Goal: Book appointment/travel/reservation

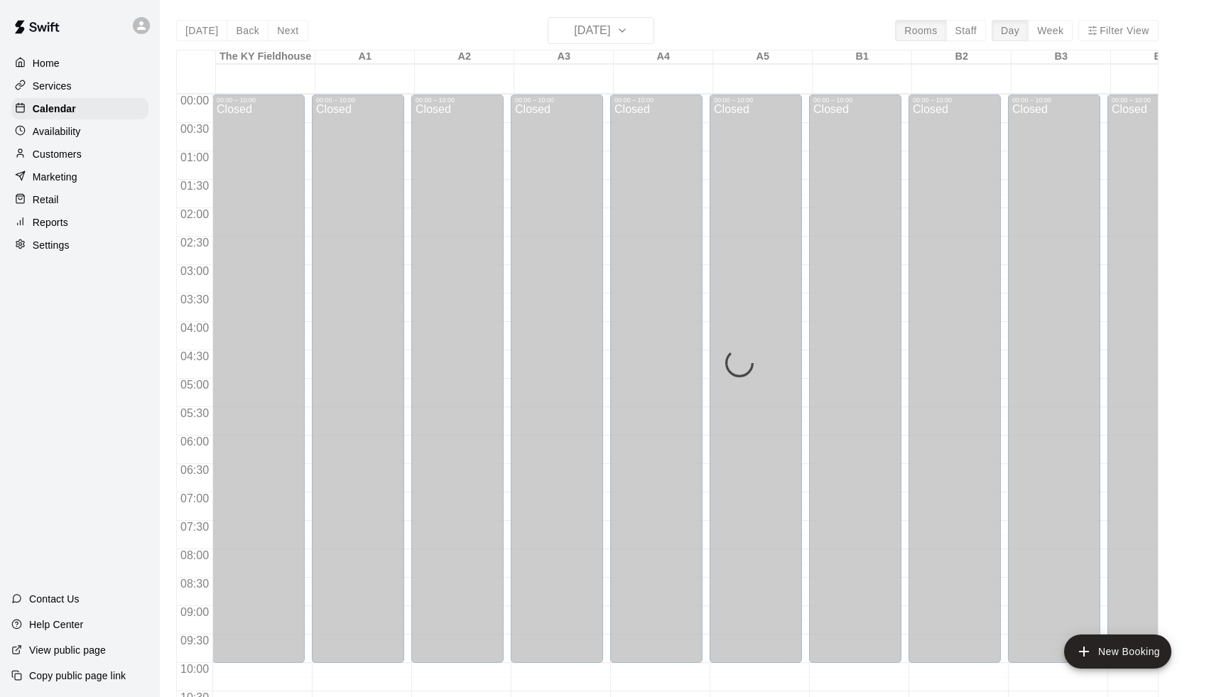
scroll to position [563, 0]
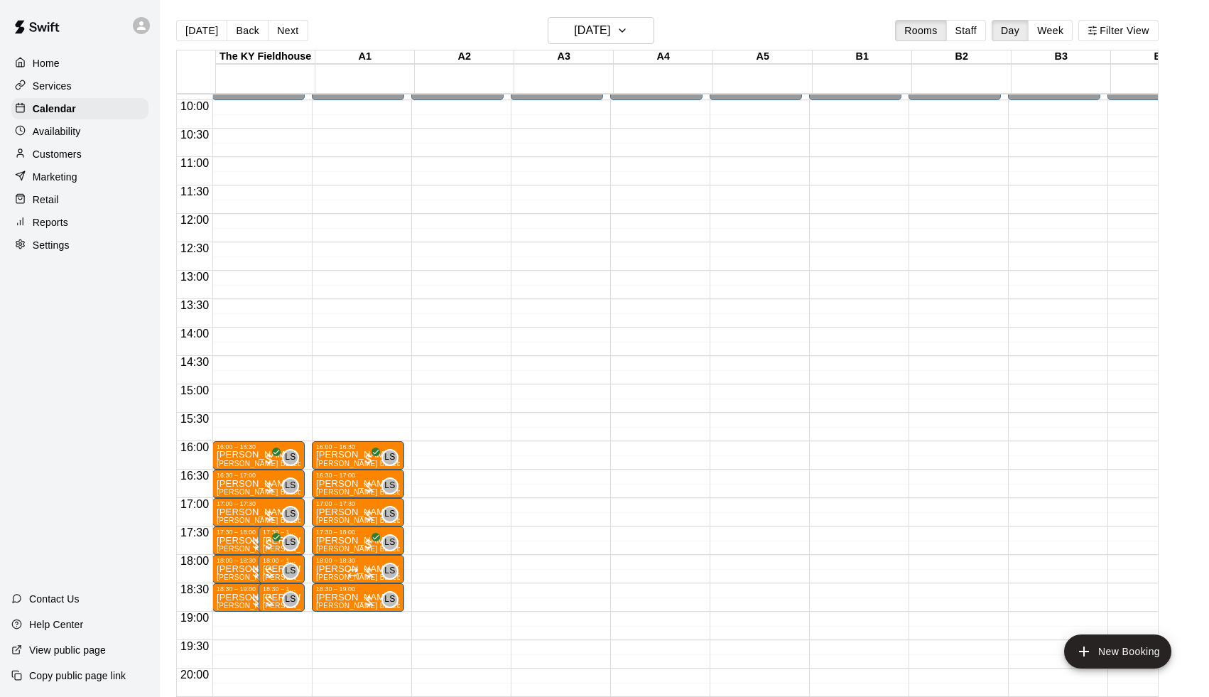
click at [259, 18] on div "Today Back Next Wednesday Aug 13 Rooms Staff Day Week Filter View" at bounding box center [667, 33] width 983 height 33
click at [244, 43] on div "Today Back Next Wednesday Aug 13 Rooms Staff Day Week Filter View" at bounding box center [667, 33] width 983 height 33
click at [244, 38] on button "Back" at bounding box center [248, 30] width 42 height 21
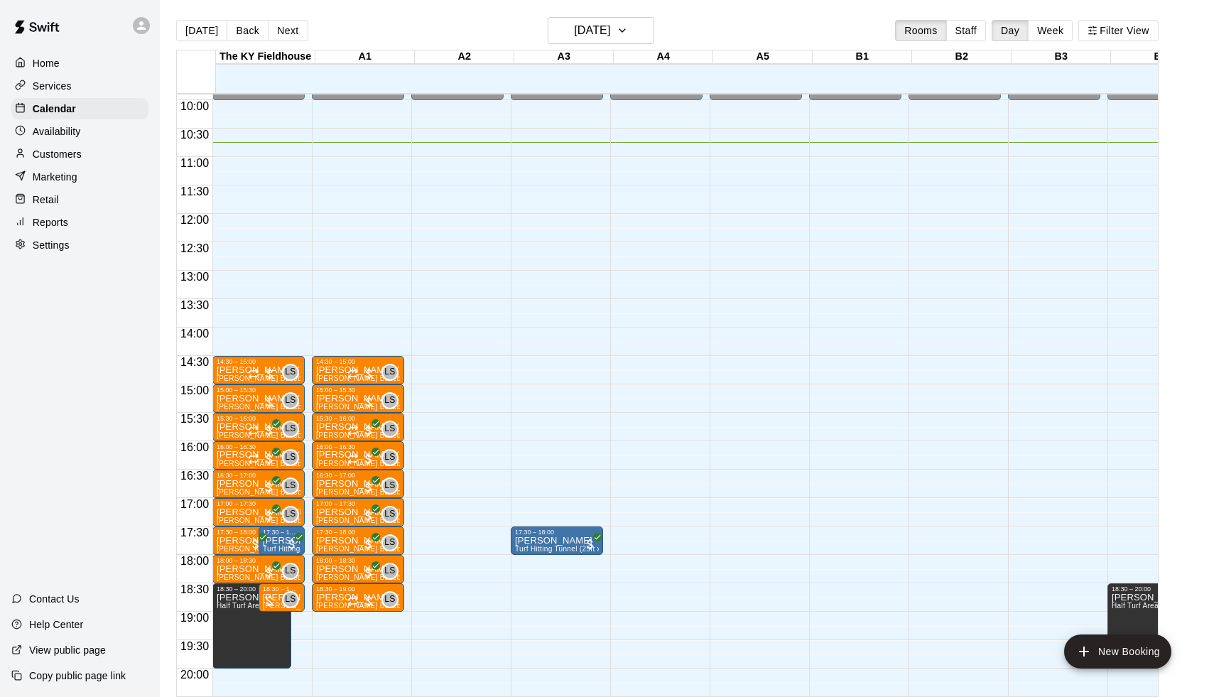
click at [72, 225] on div "Reports" at bounding box center [79, 222] width 137 height 21
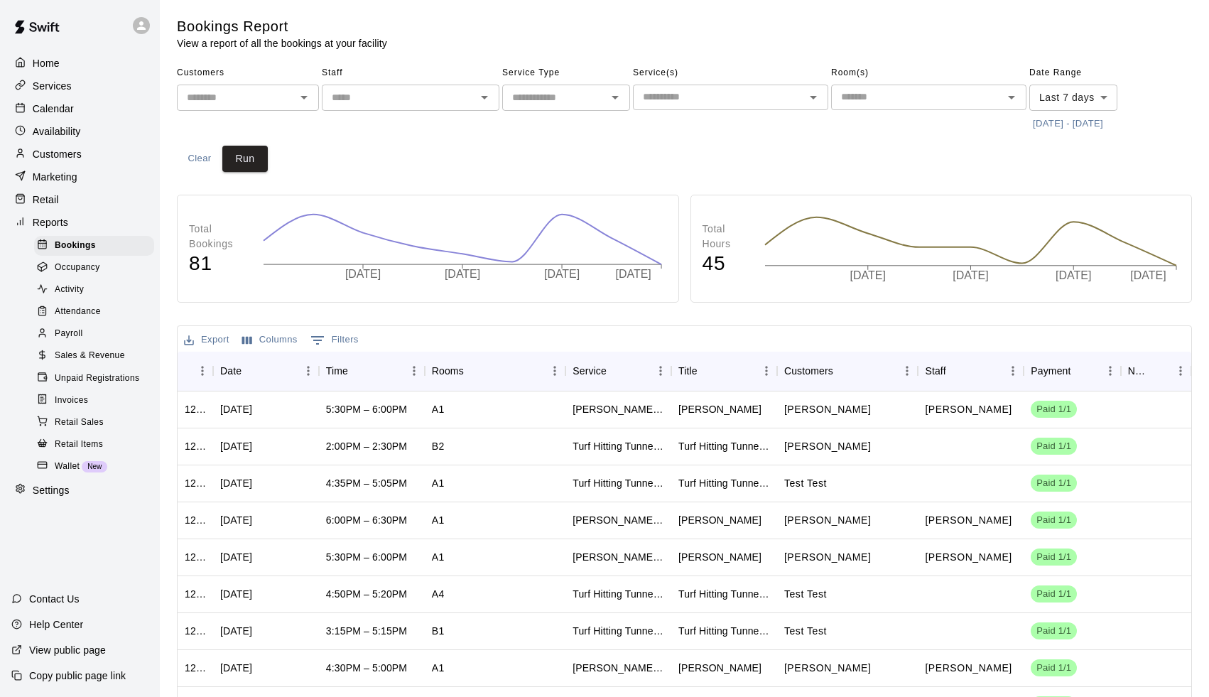
click at [241, 87] on div "​" at bounding box center [248, 98] width 142 height 26
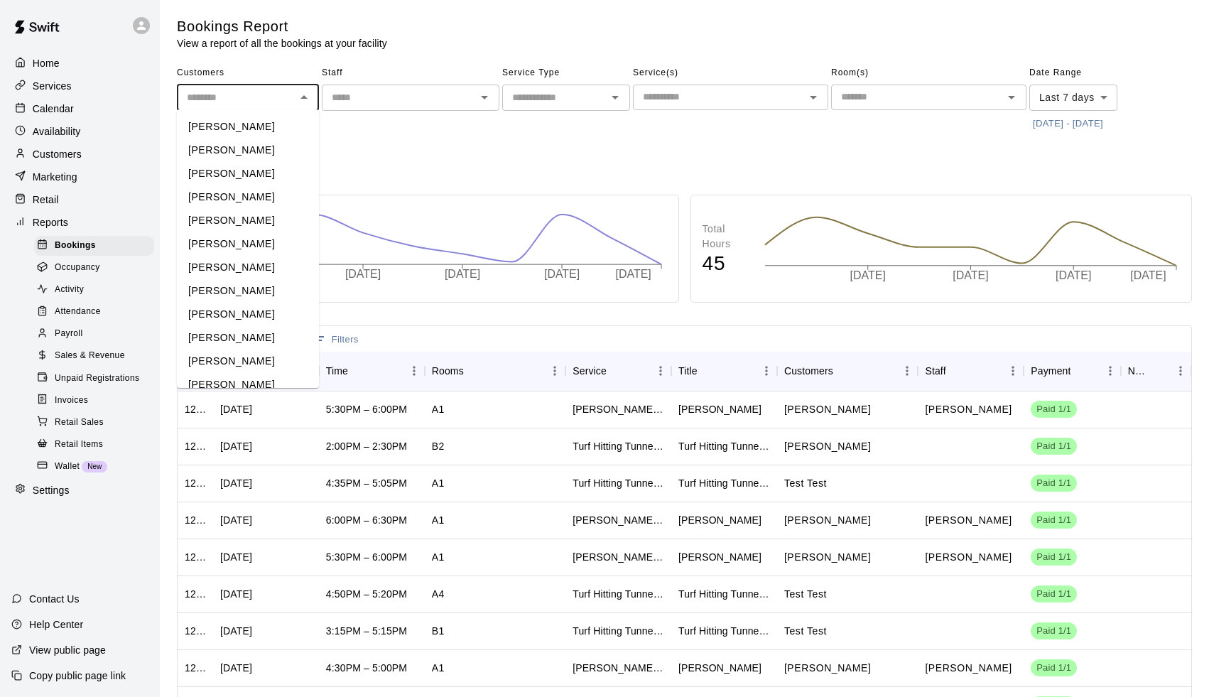
click at [72, 335] on span "Payroll" at bounding box center [69, 334] width 28 height 14
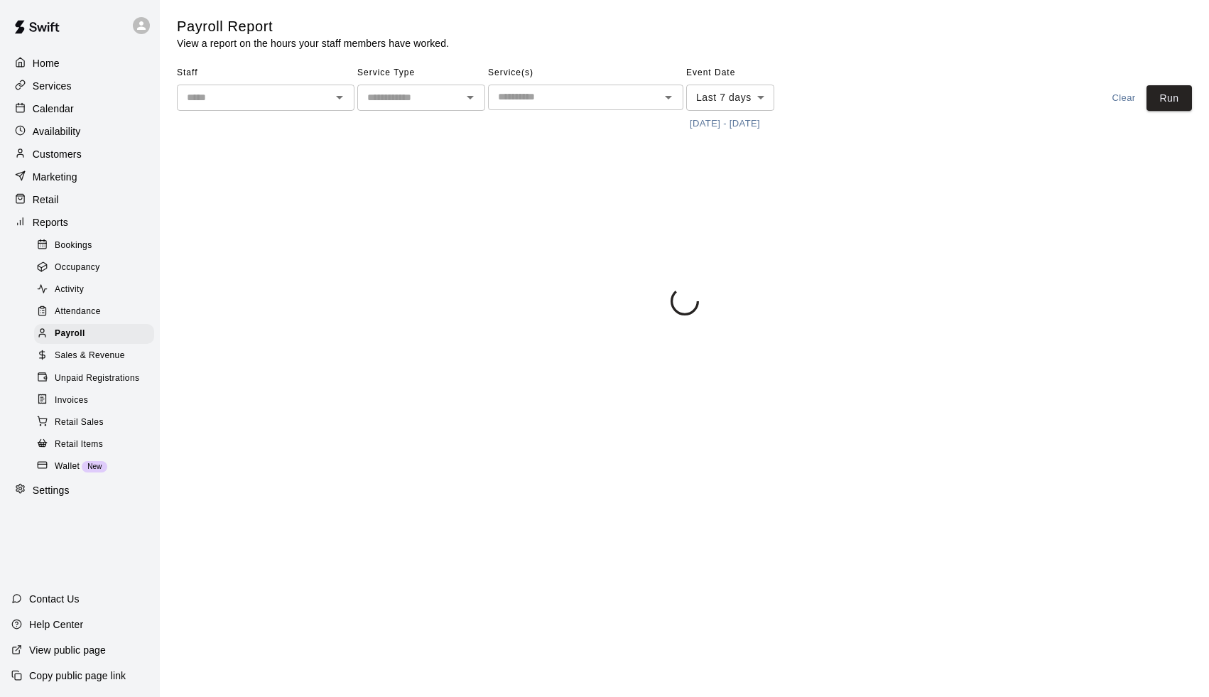
click at [237, 104] on input "text" at bounding box center [254, 98] width 146 height 18
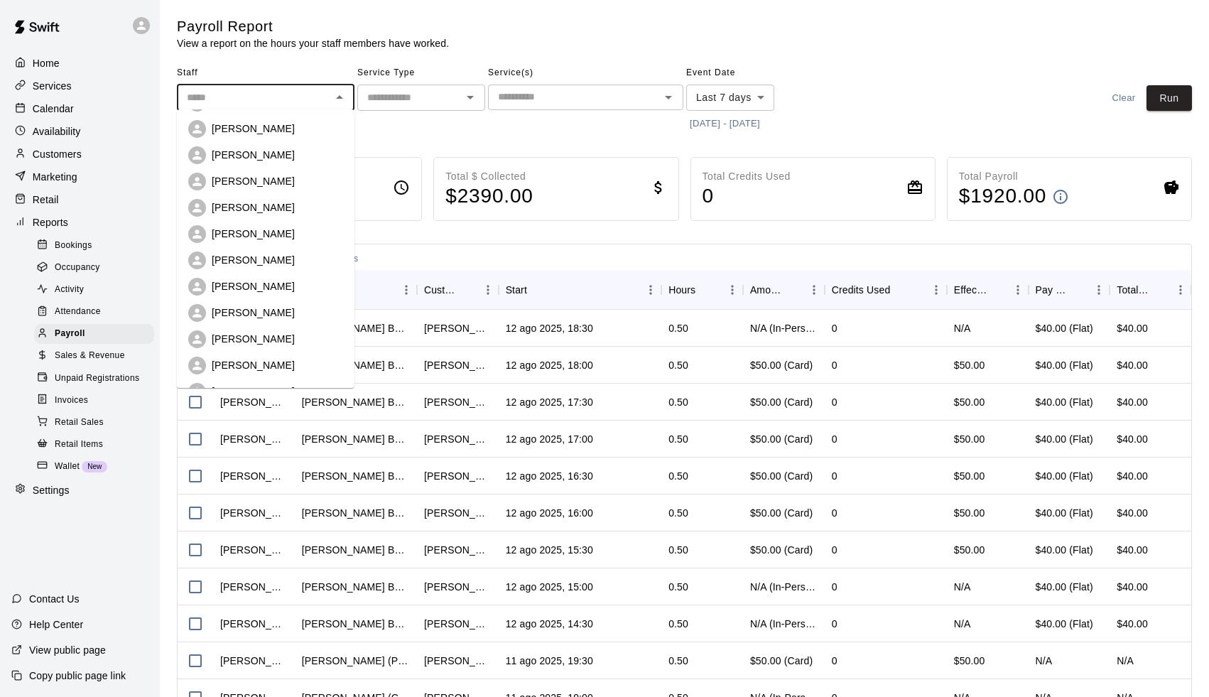
scroll to position [141, 0]
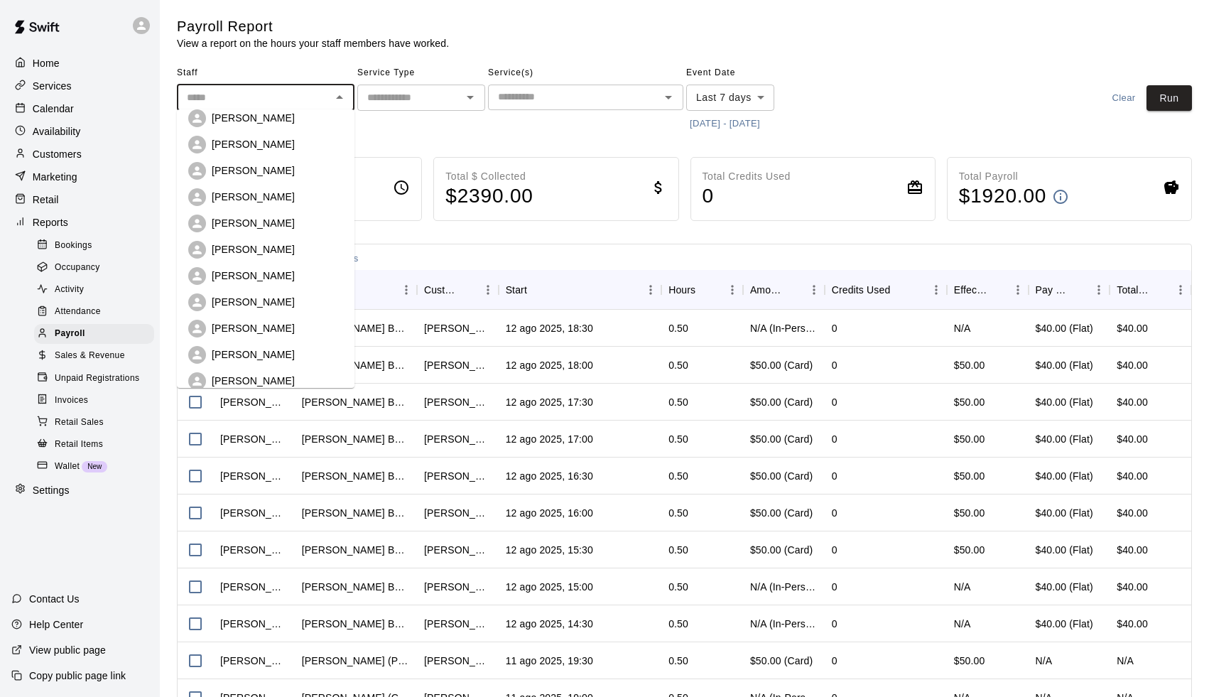
click at [237, 350] on p "Leo Seminati" at bounding box center [253, 354] width 83 height 14
type input "**********"
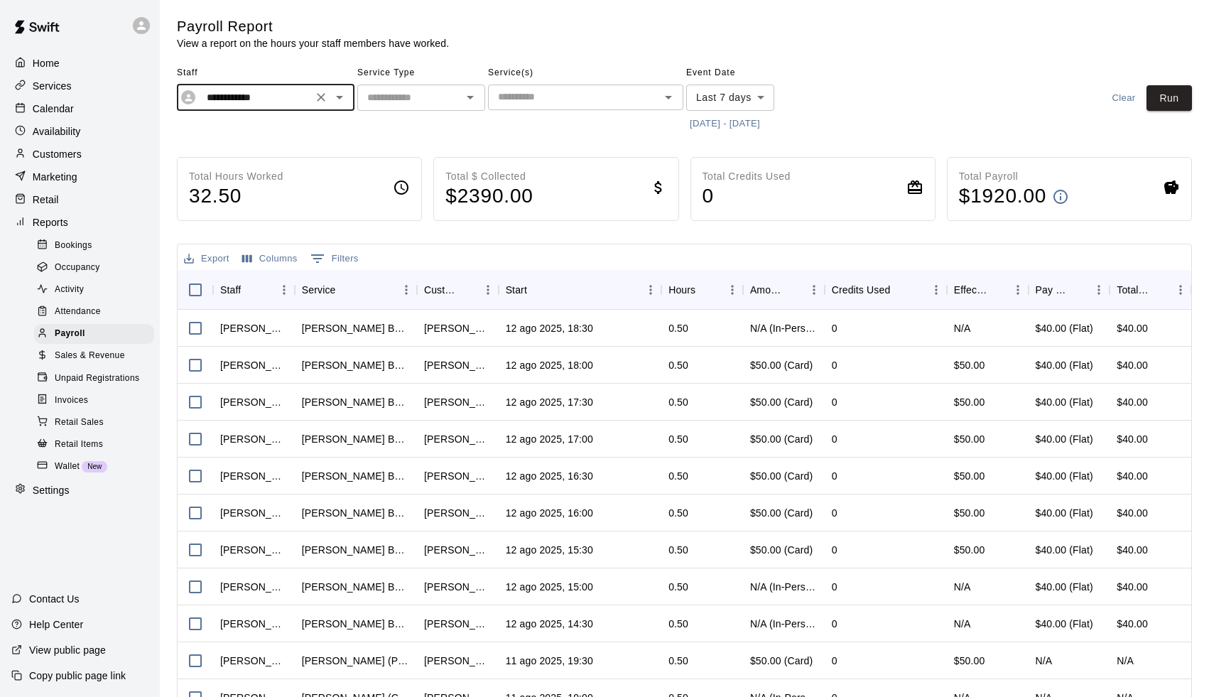
click at [424, 109] on div "​" at bounding box center [421, 98] width 128 height 26
click at [416, 124] on li "Lessons" at bounding box center [421, 126] width 128 height 23
type input "*******"
click at [515, 96] on input "text" at bounding box center [573, 97] width 163 height 18
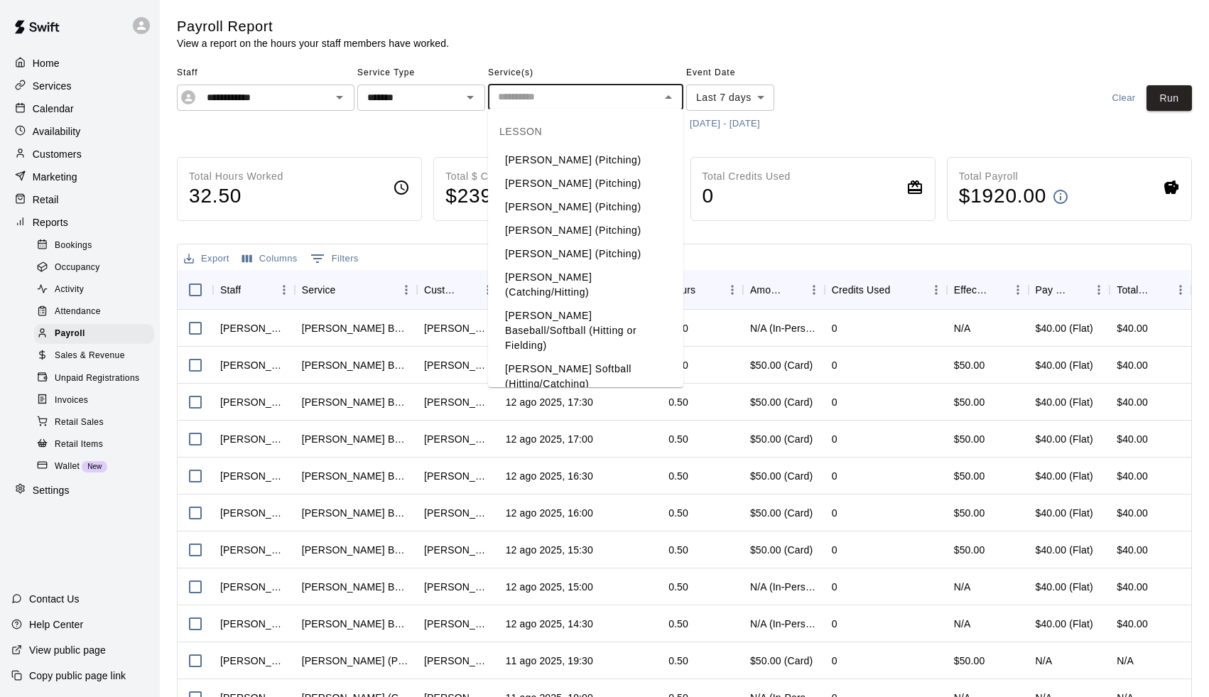
click at [549, 313] on li "[PERSON_NAME] Baseball/Softball (Hitting or Fielding)" at bounding box center [585, 330] width 195 height 53
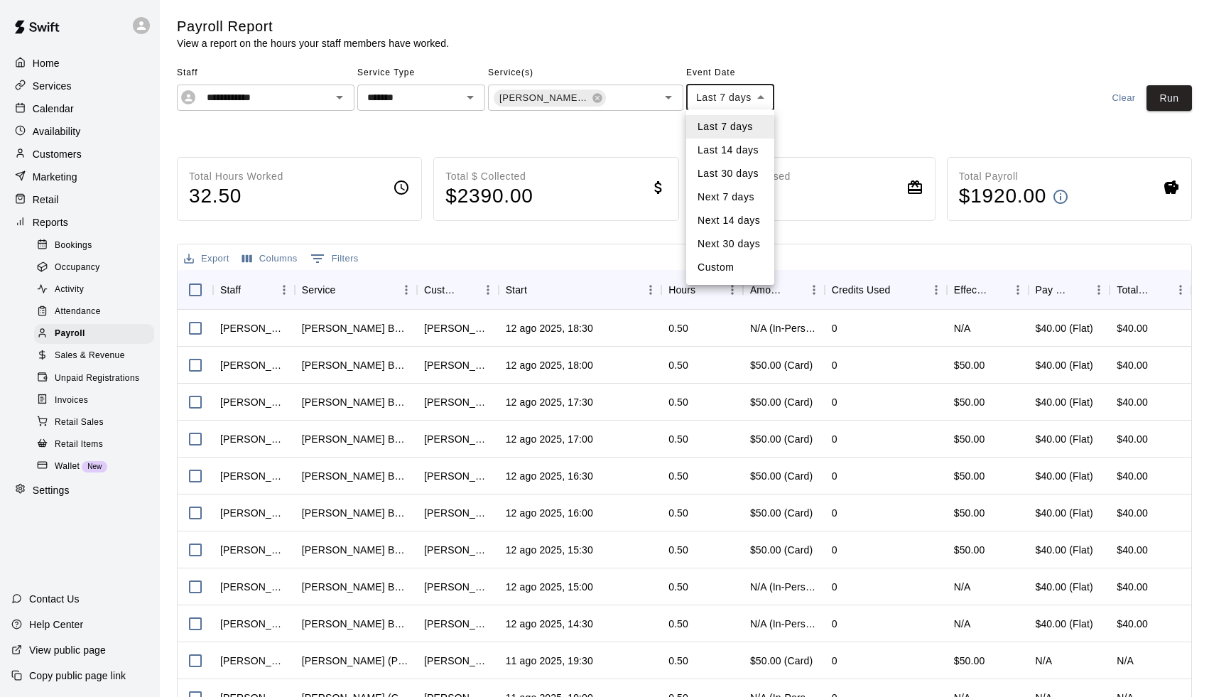
click at [748, 87] on body "**********" at bounding box center [604, 373] width 1209 height 747
click at [728, 267] on li "Custom" at bounding box center [730, 267] width 88 height 23
type input "******"
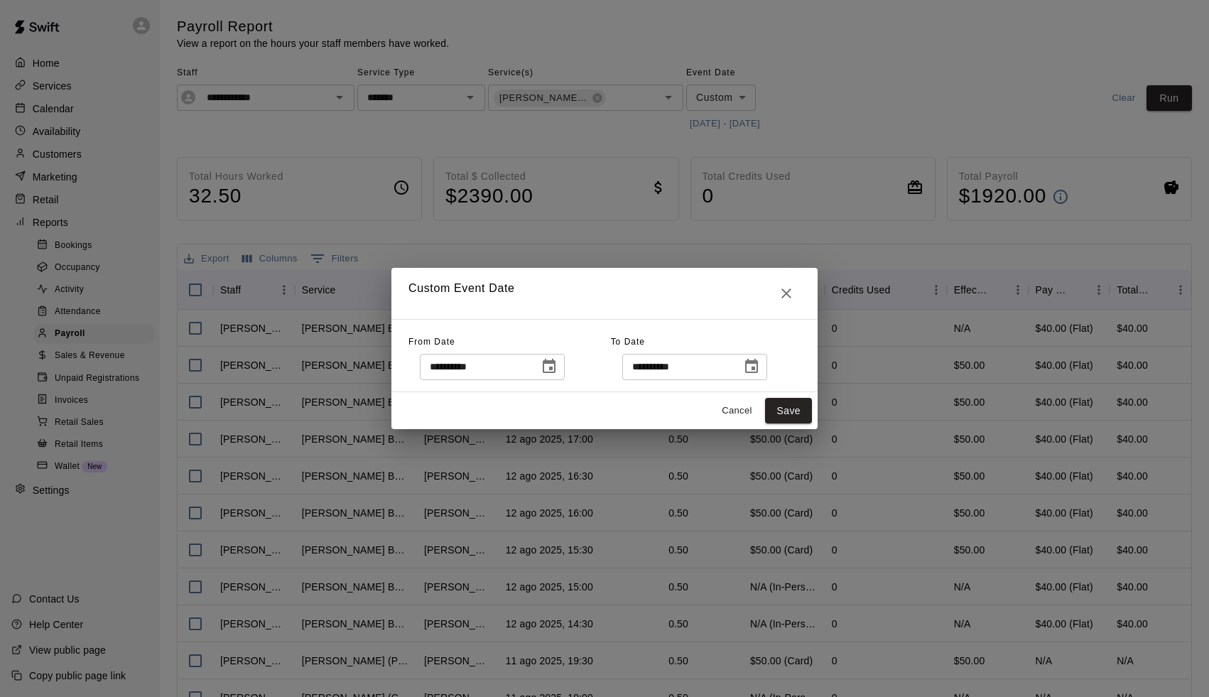
click at [556, 367] on icon "Choose date, selected date is Aug 5, 2025" at bounding box center [549, 366] width 13 height 14
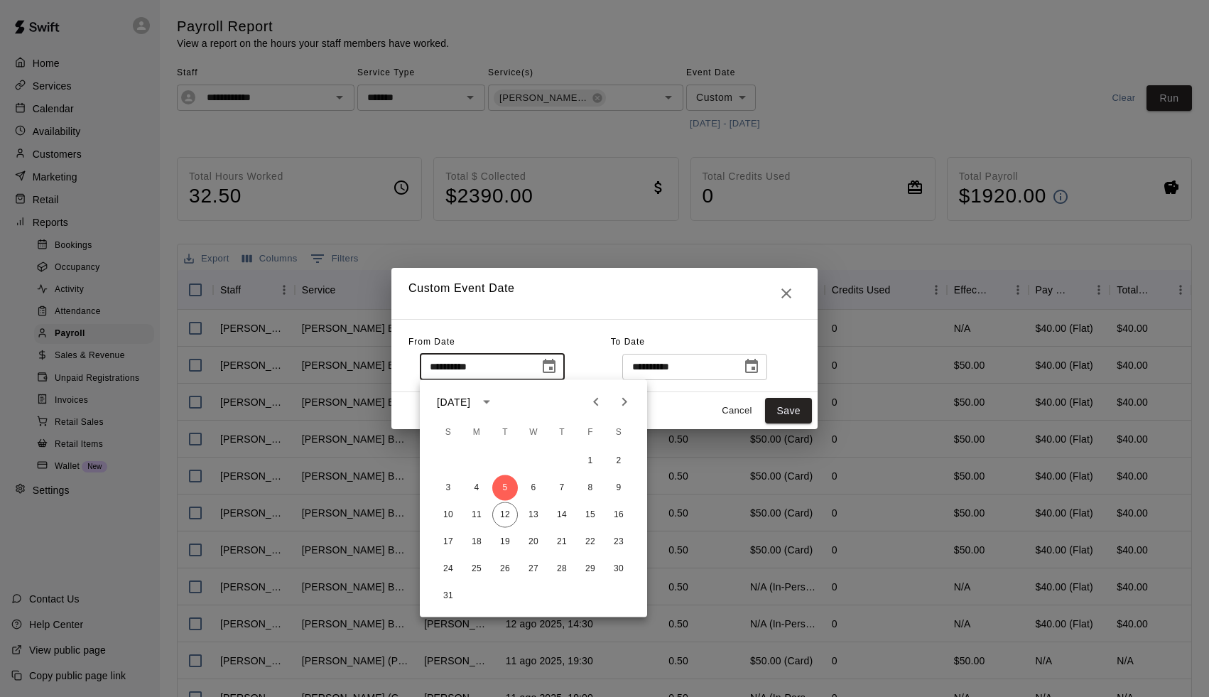
click at [593, 403] on icon "Previous month" at bounding box center [596, 402] width 17 height 17
click at [499, 458] on button "1" at bounding box center [505, 461] width 26 height 26
type input "**********"
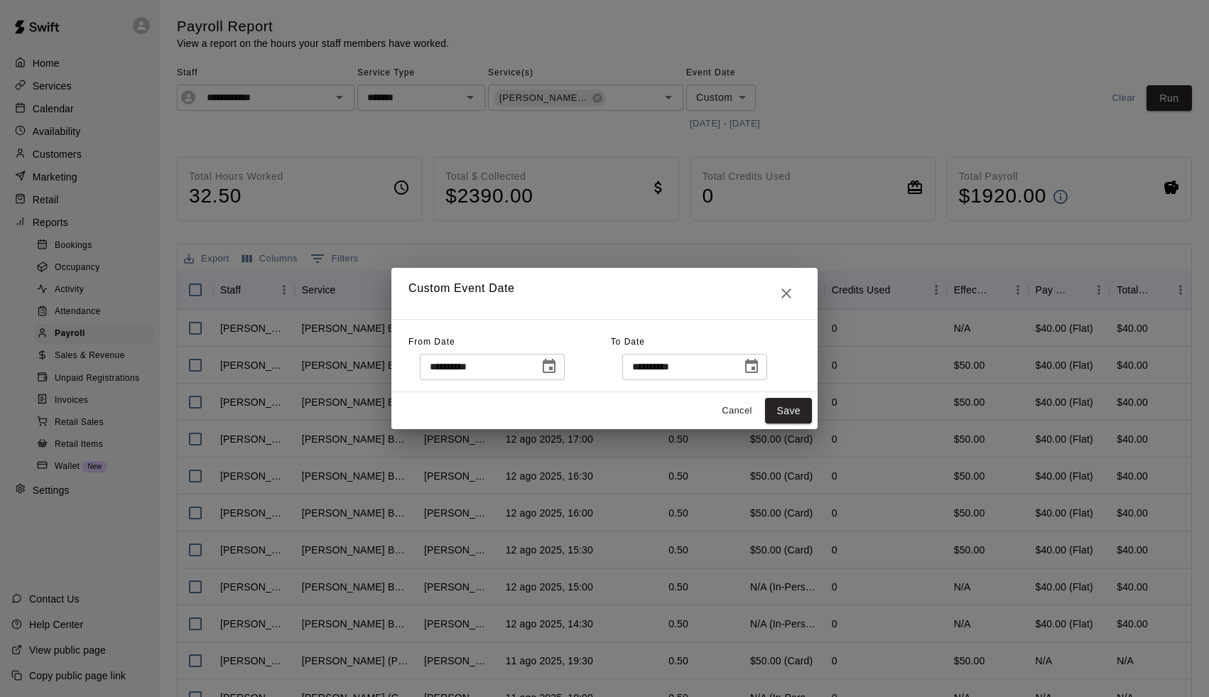
click at [757, 366] on icon "Choose date, selected date is Aug 12, 2025" at bounding box center [751, 366] width 17 height 17
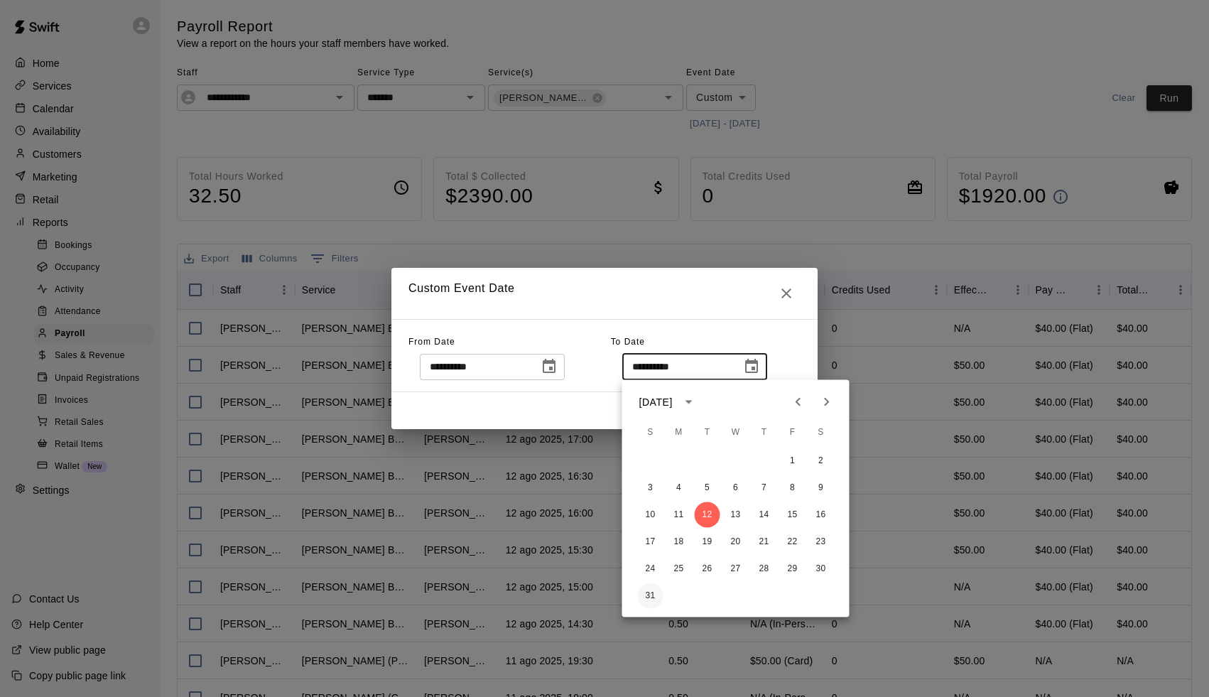
click at [657, 598] on button "31" at bounding box center [651, 596] width 26 height 26
type input "**********"
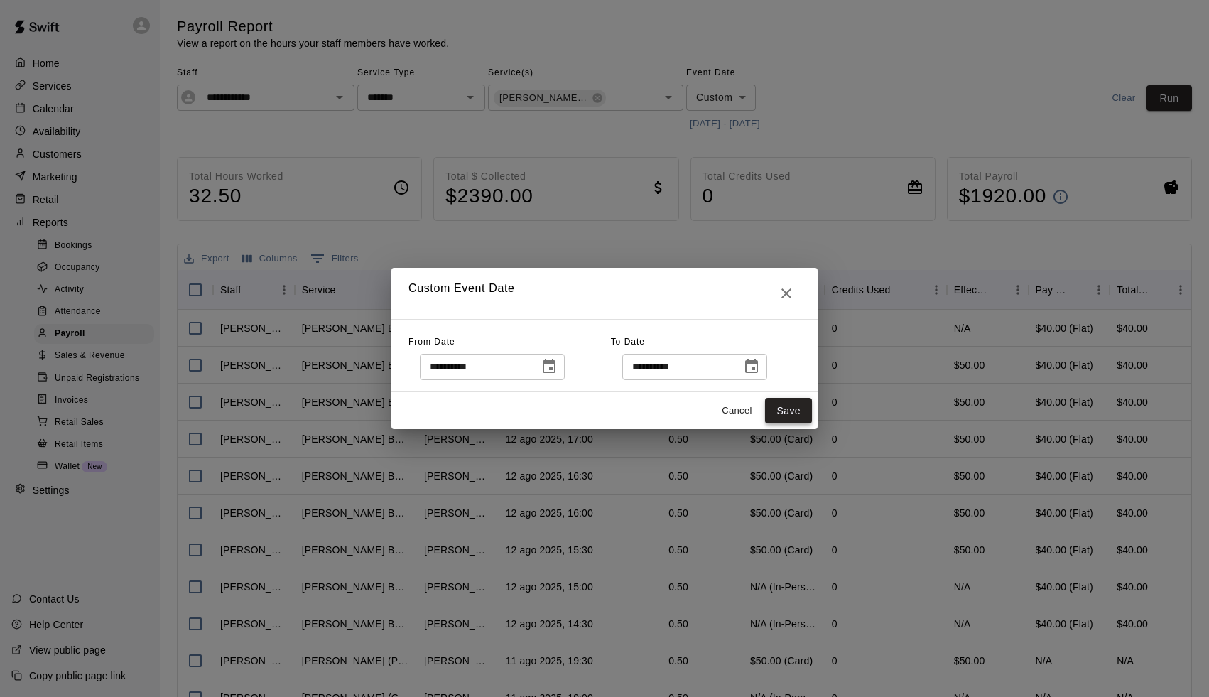
click at [794, 406] on button "Save" at bounding box center [788, 411] width 47 height 26
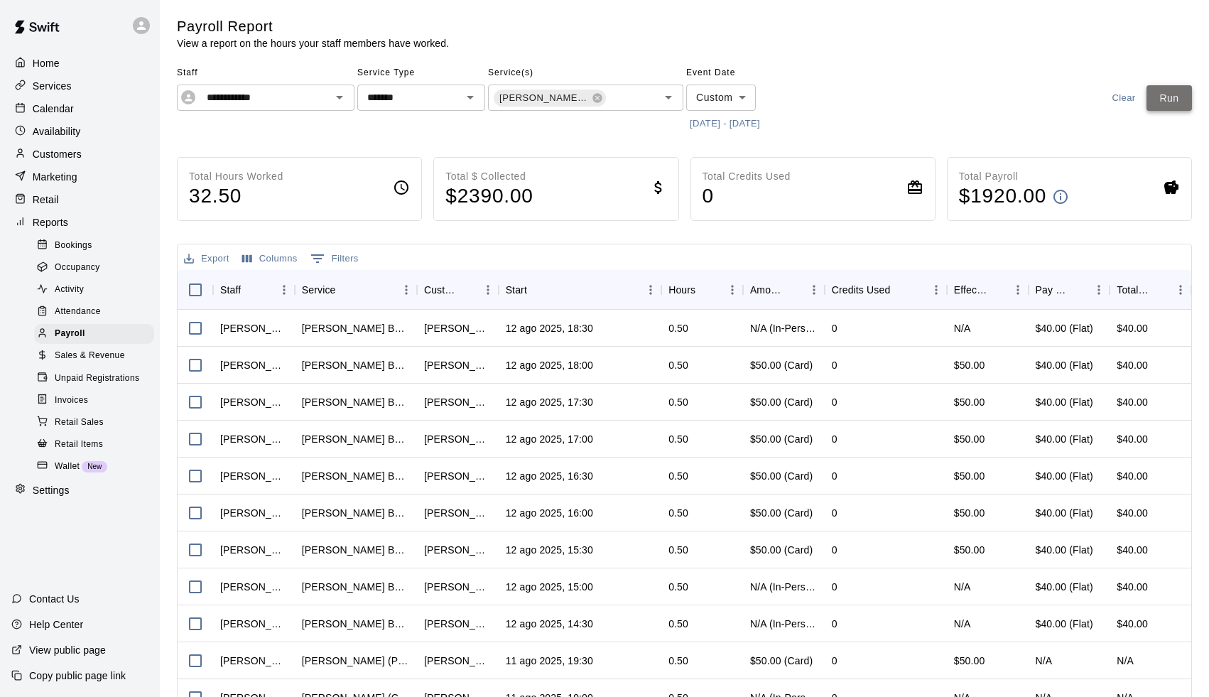
click at [1155, 99] on button "Run" at bounding box center [1169, 98] width 45 height 26
click at [57, 110] on p "Calendar" at bounding box center [53, 109] width 41 height 14
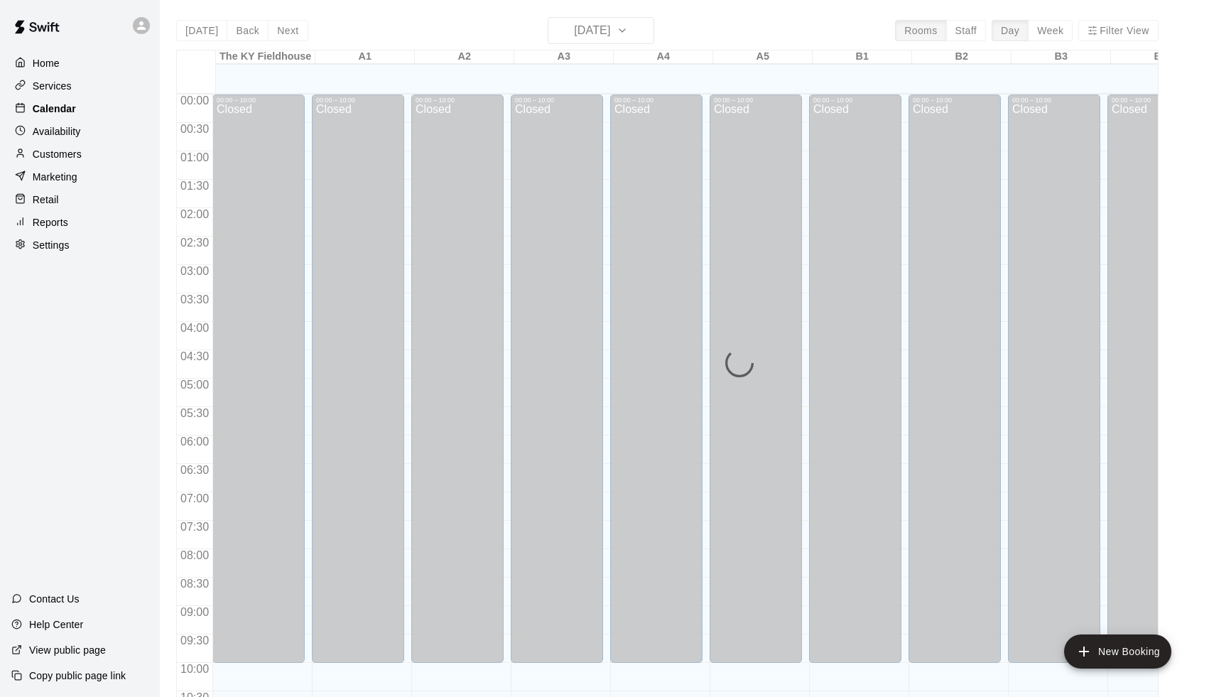
scroll to position [611, 0]
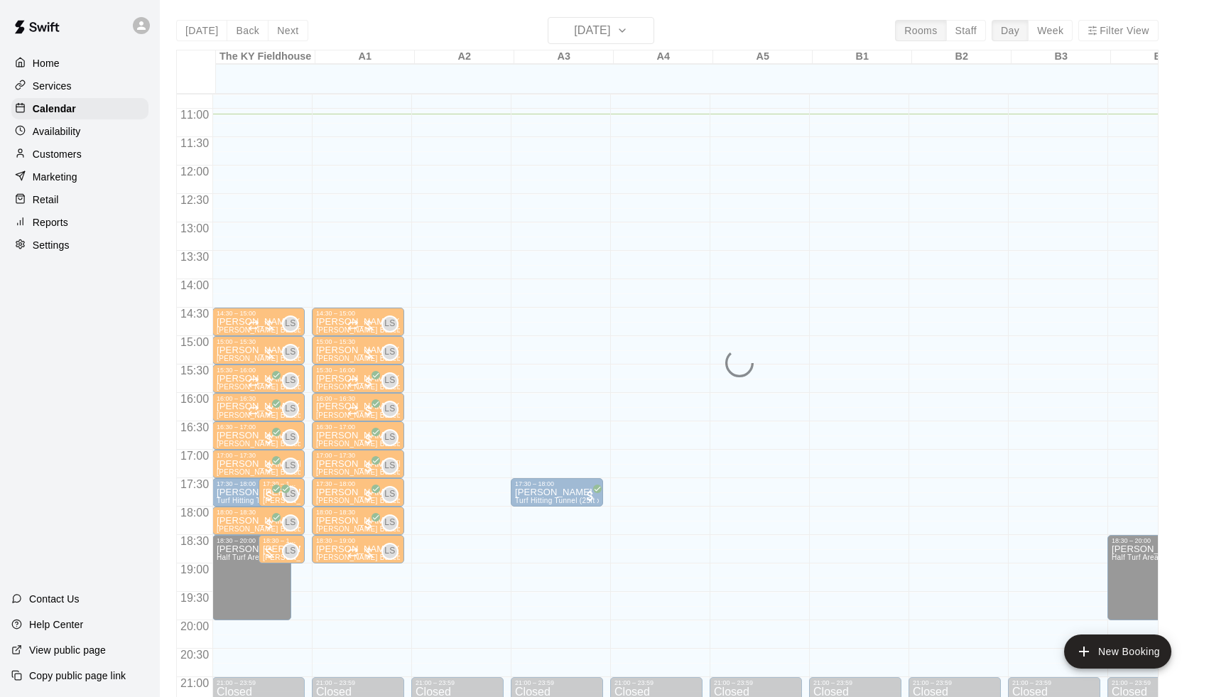
click at [77, 153] on p "Customers" at bounding box center [57, 154] width 49 height 14
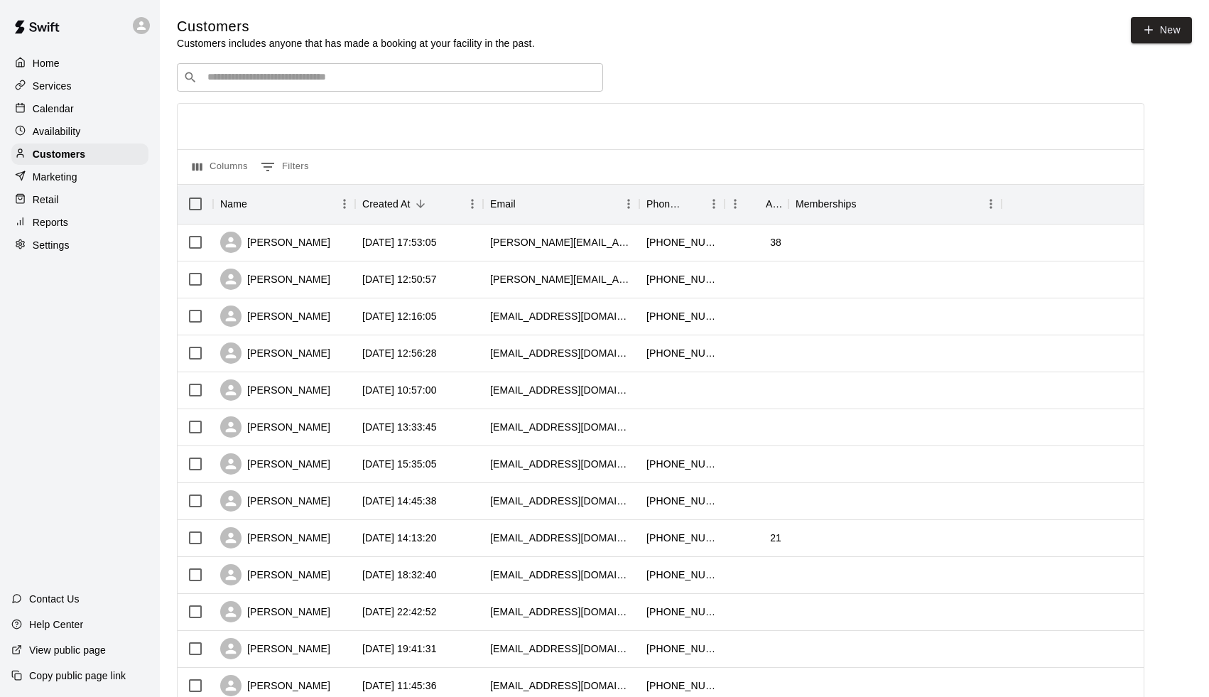
click at [271, 80] on input "Search customers by name or email" at bounding box center [400, 77] width 394 height 14
type input "******"
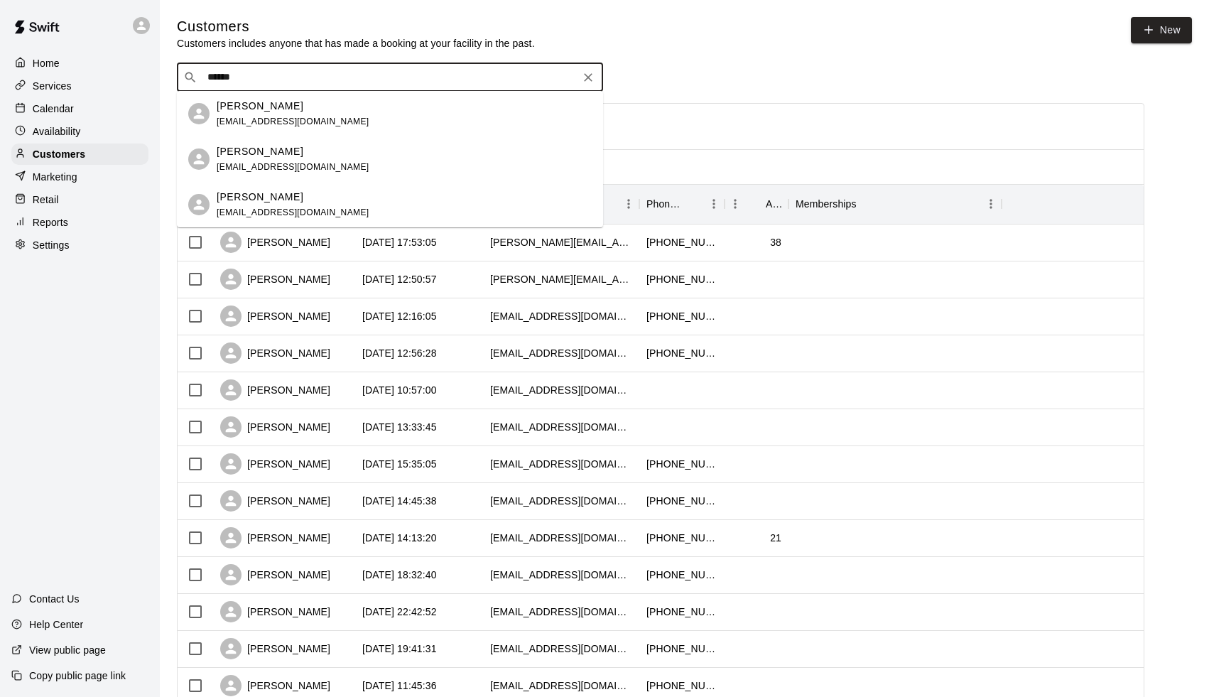
click at [252, 117] on span "trishadcolwell@gmail.com" at bounding box center [293, 122] width 153 height 10
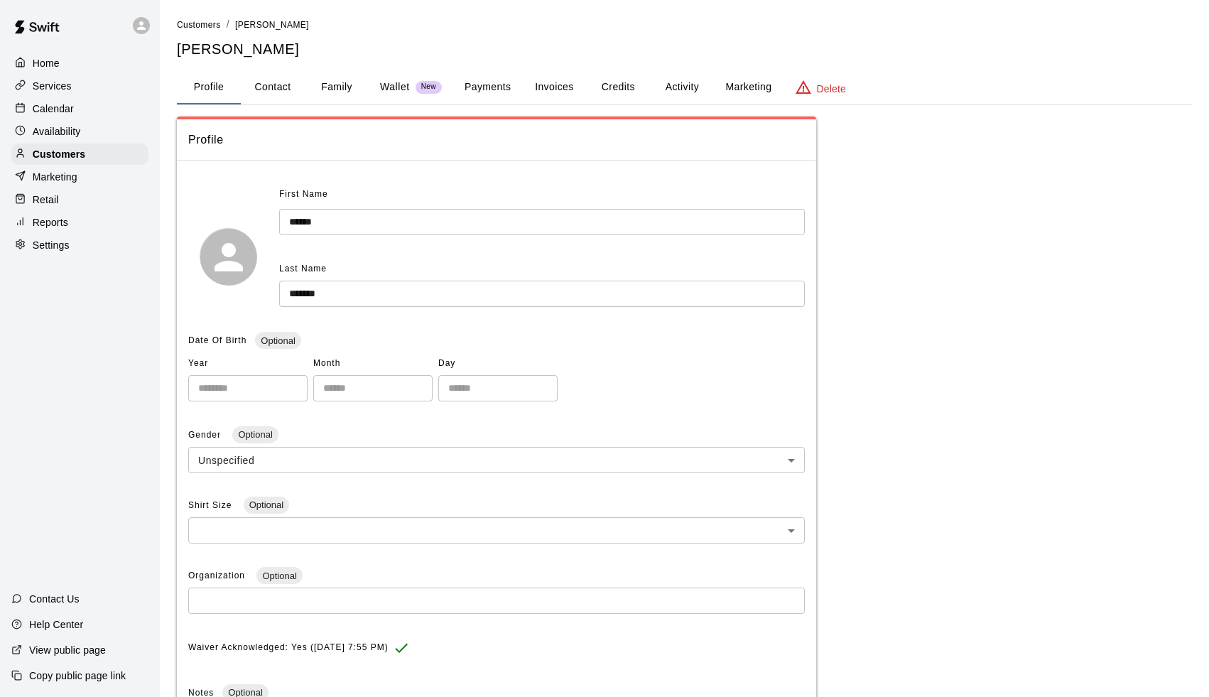
click at [334, 85] on button "Family" at bounding box center [337, 87] width 64 height 34
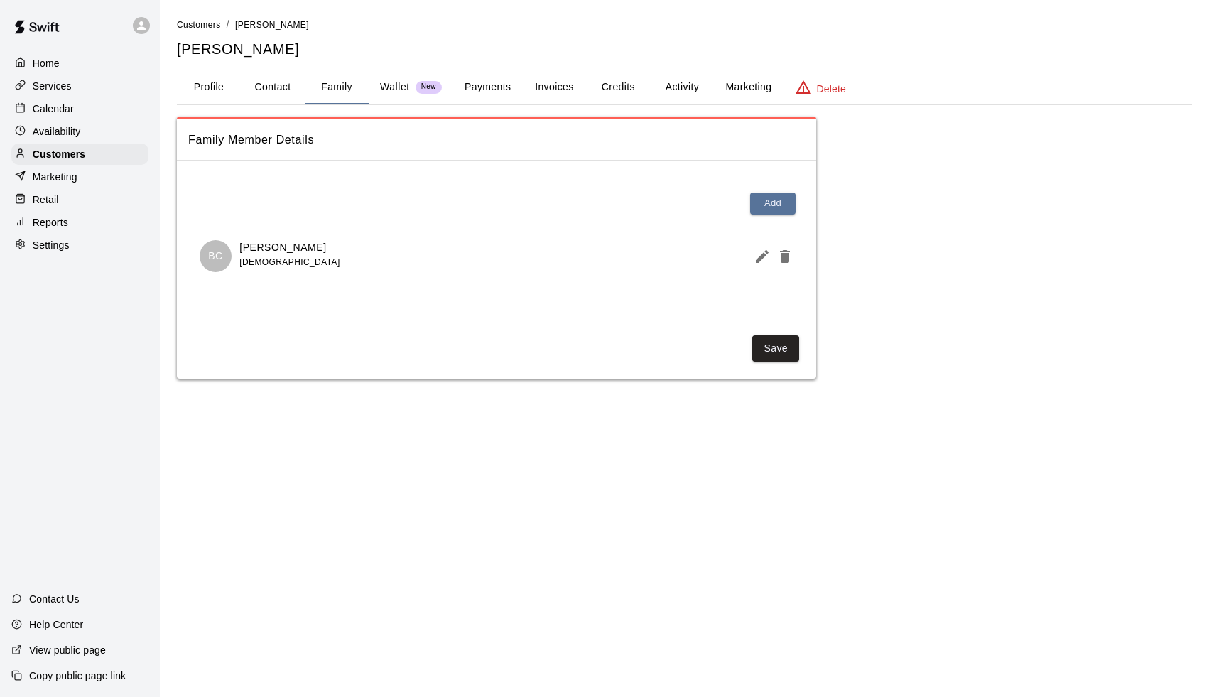
click at [209, 85] on button "Profile" at bounding box center [209, 87] width 64 height 34
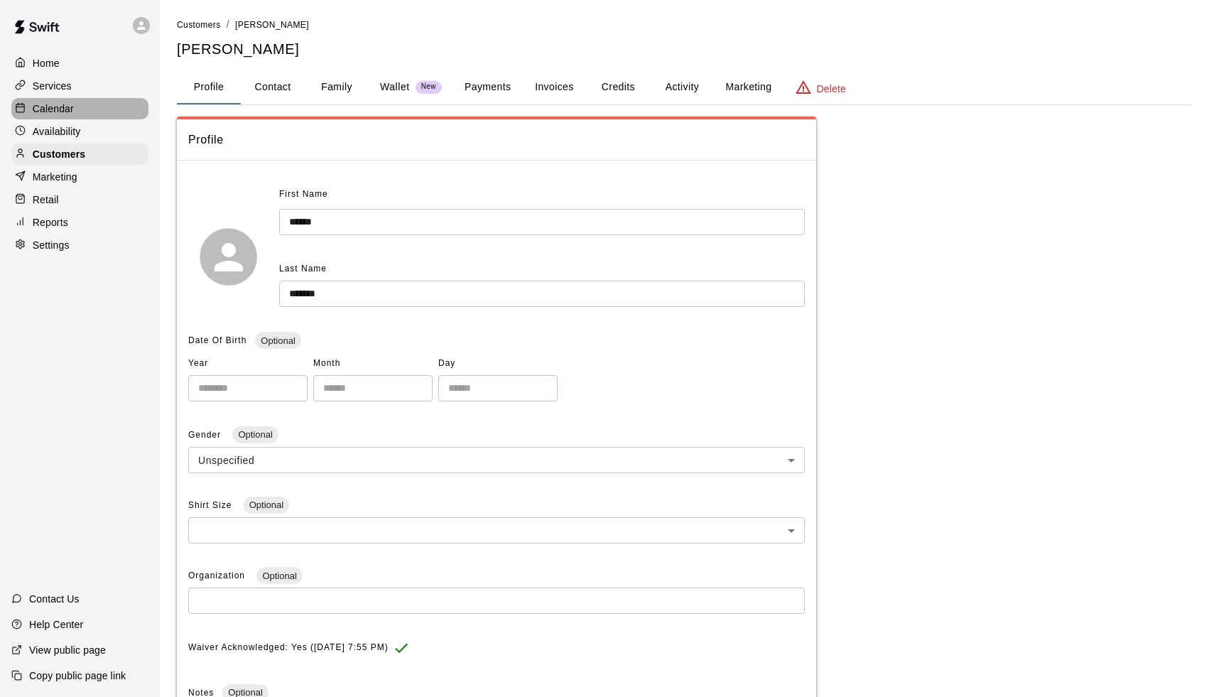
click at [73, 109] on p "Calendar" at bounding box center [53, 109] width 41 height 14
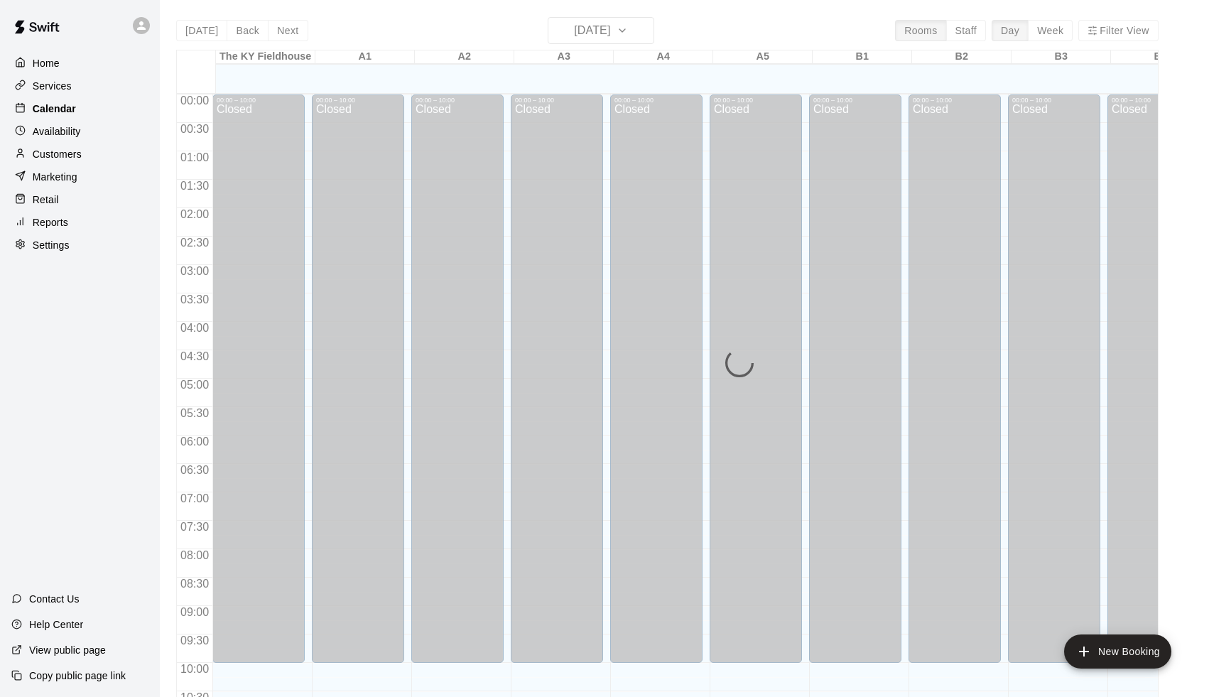
scroll to position [631, 0]
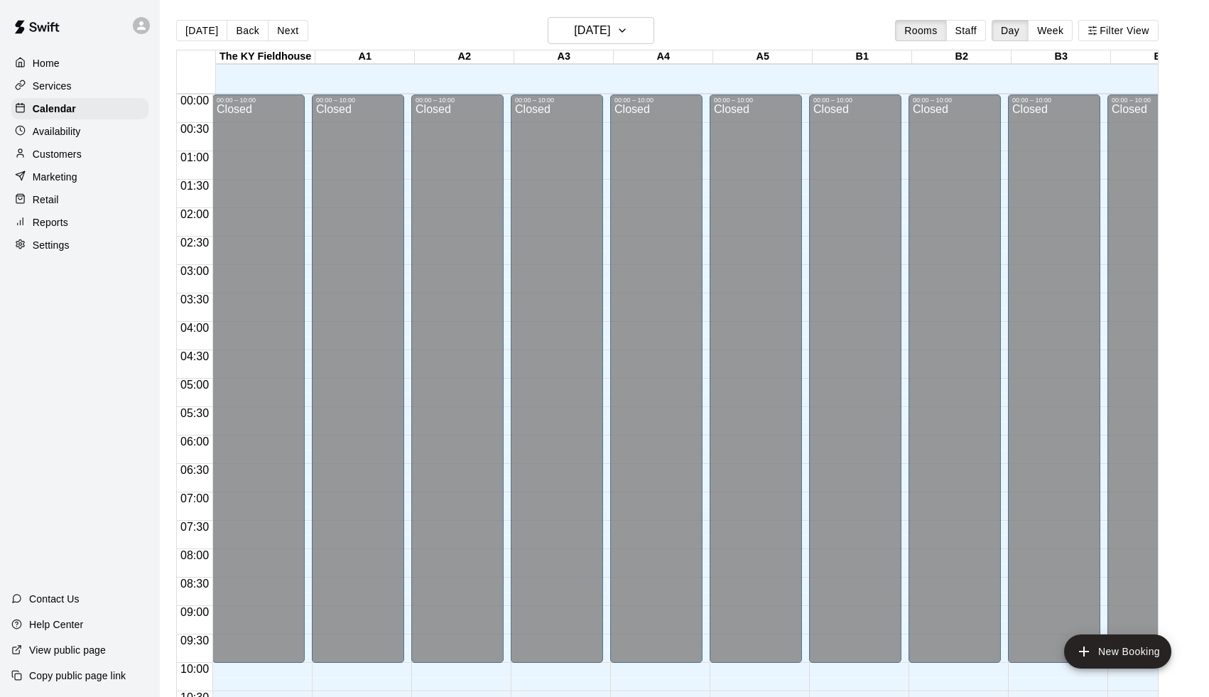
scroll to position [631, 0]
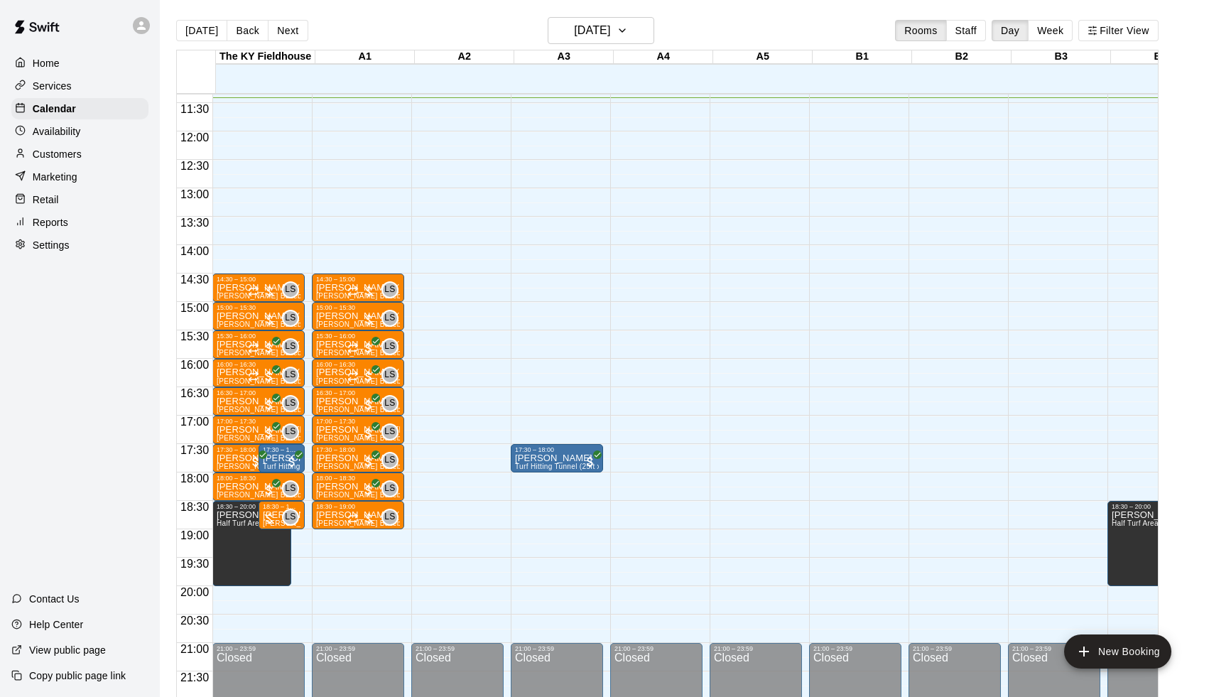
scroll to position [645, 0]
click at [278, 34] on button "Next" at bounding box center [288, 30] width 40 height 21
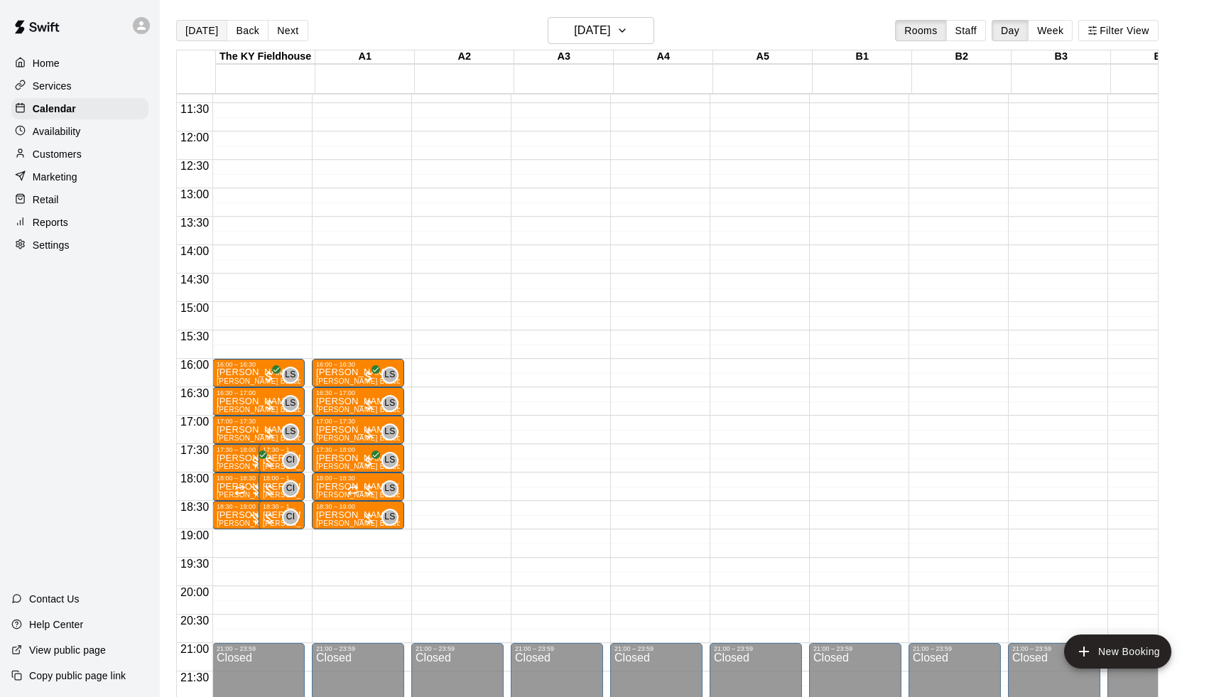
click at [200, 31] on button "[DATE]" at bounding box center [201, 30] width 51 height 21
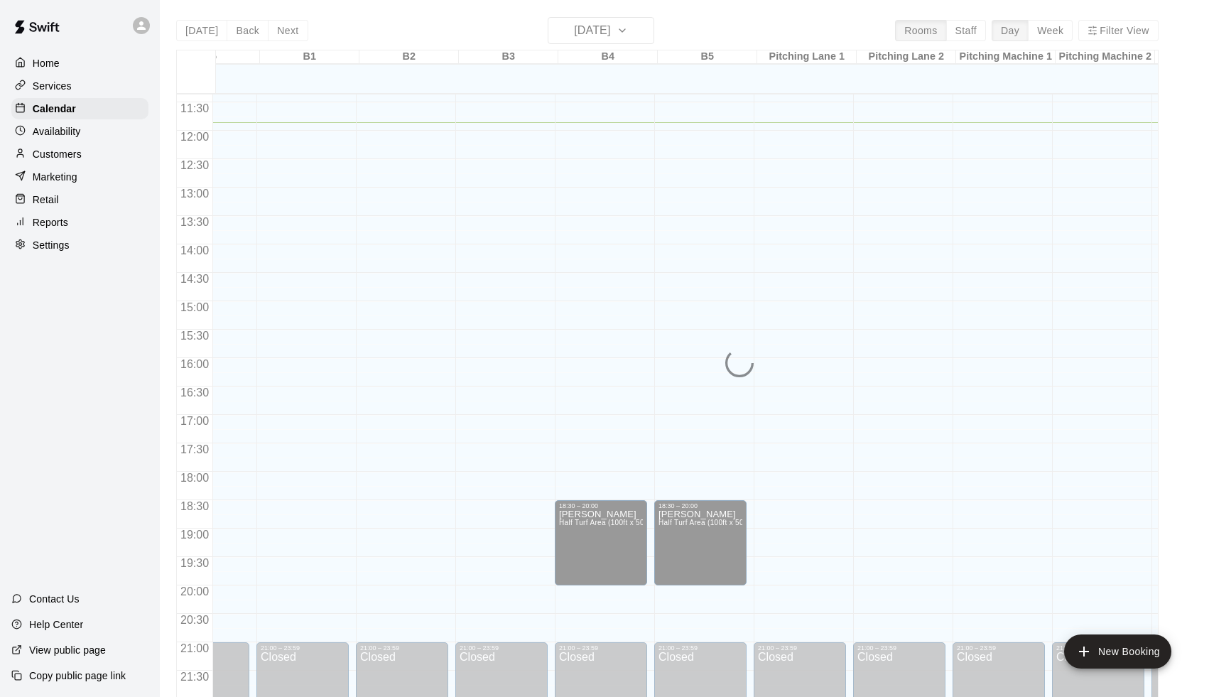
scroll to position [0, 0]
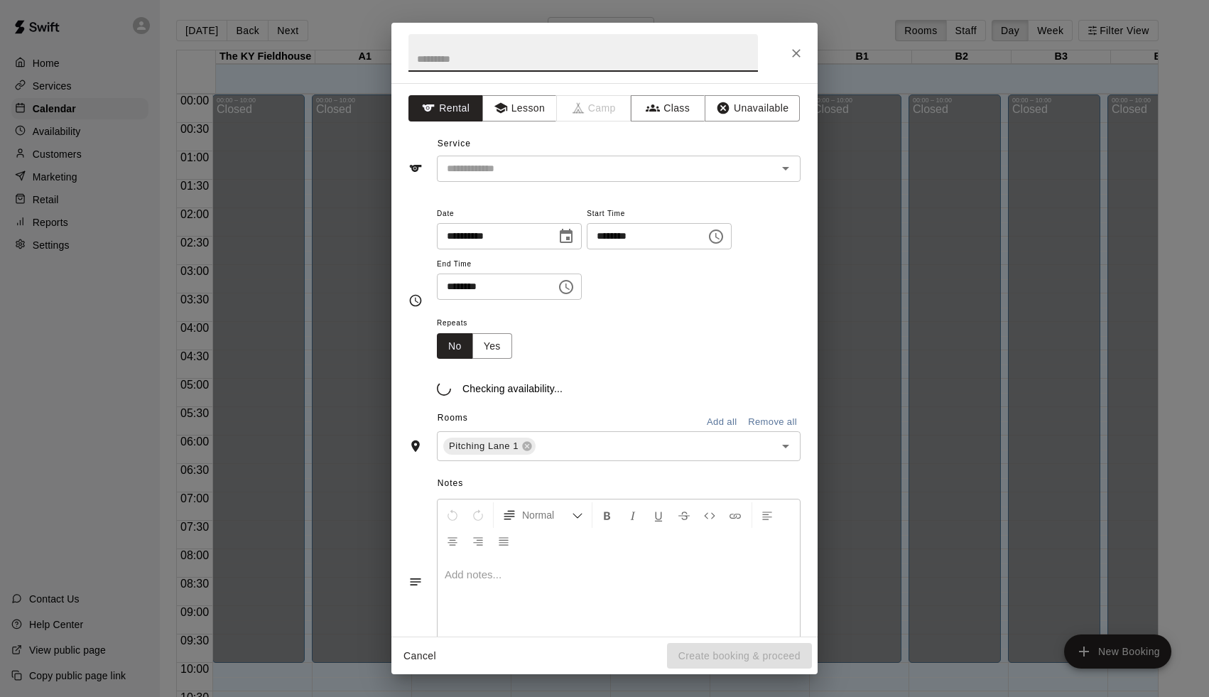
scroll to position [677, 652]
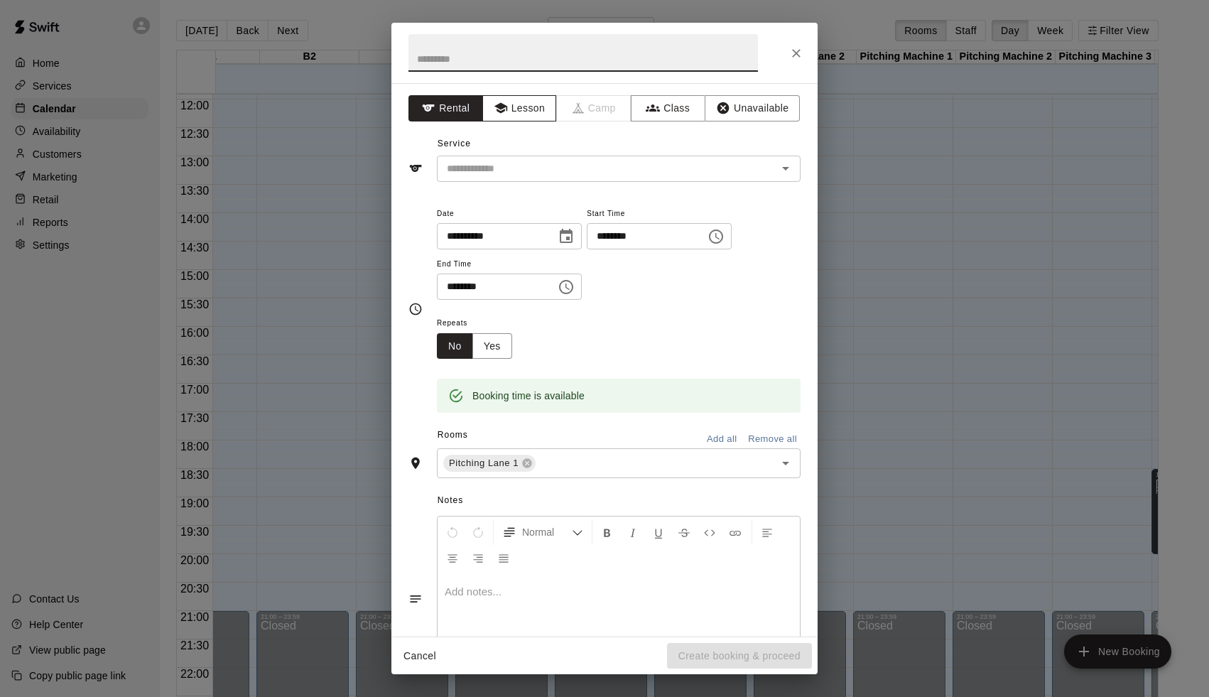
click at [538, 117] on button "Lesson" at bounding box center [519, 108] width 75 height 26
click at [531, 162] on input "text" at bounding box center [597, 169] width 313 height 18
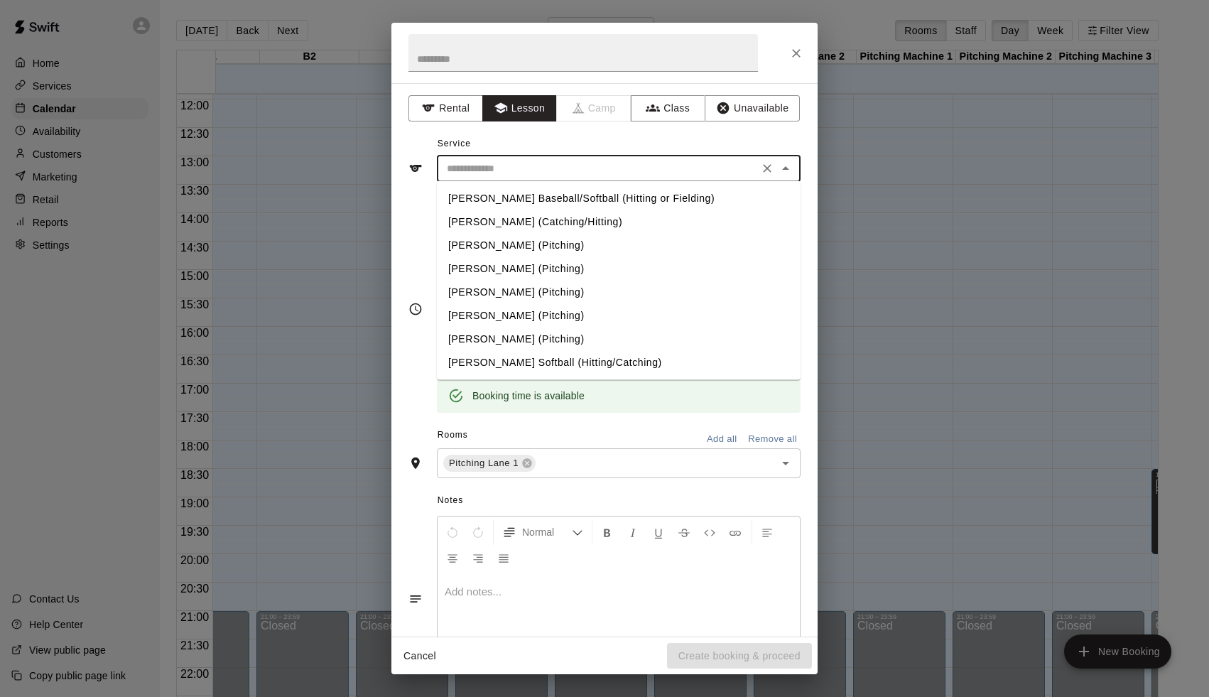
click at [505, 273] on li "Andy Dietz (Pitching)" at bounding box center [619, 268] width 364 height 23
type input "**********"
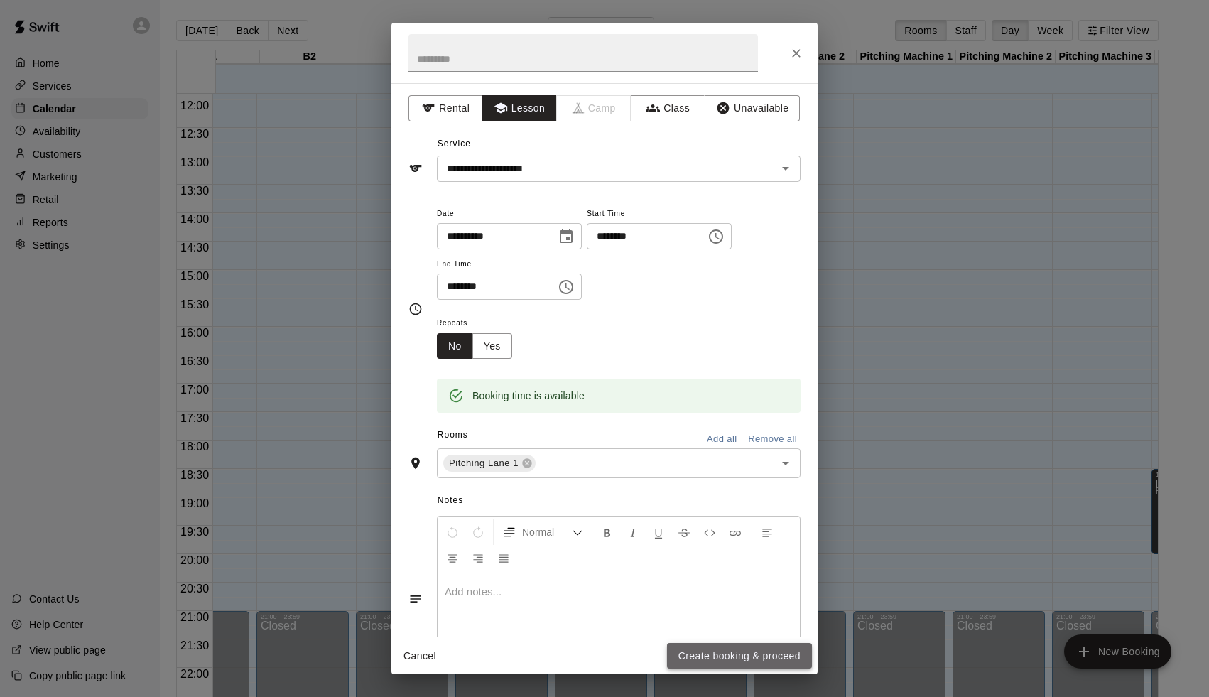
click at [688, 649] on button "Create booking & proceed" at bounding box center [739, 656] width 145 height 26
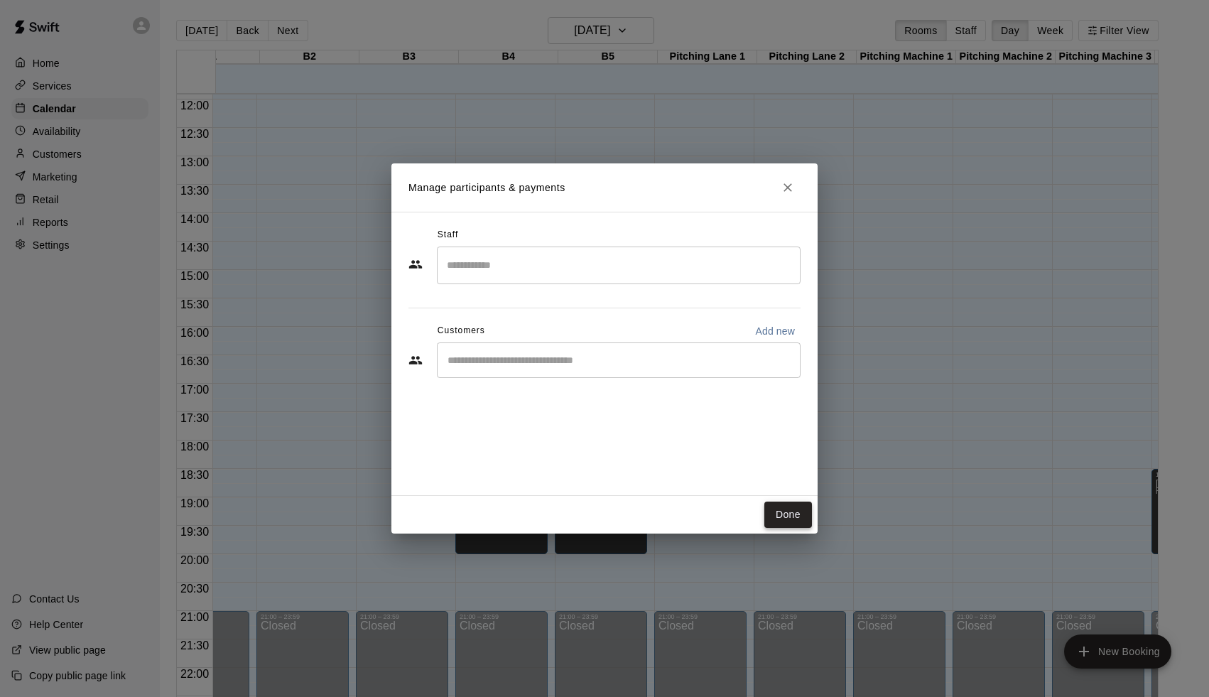
click at [789, 518] on button "Done" at bounding box center [789, 515] width 48 height 26
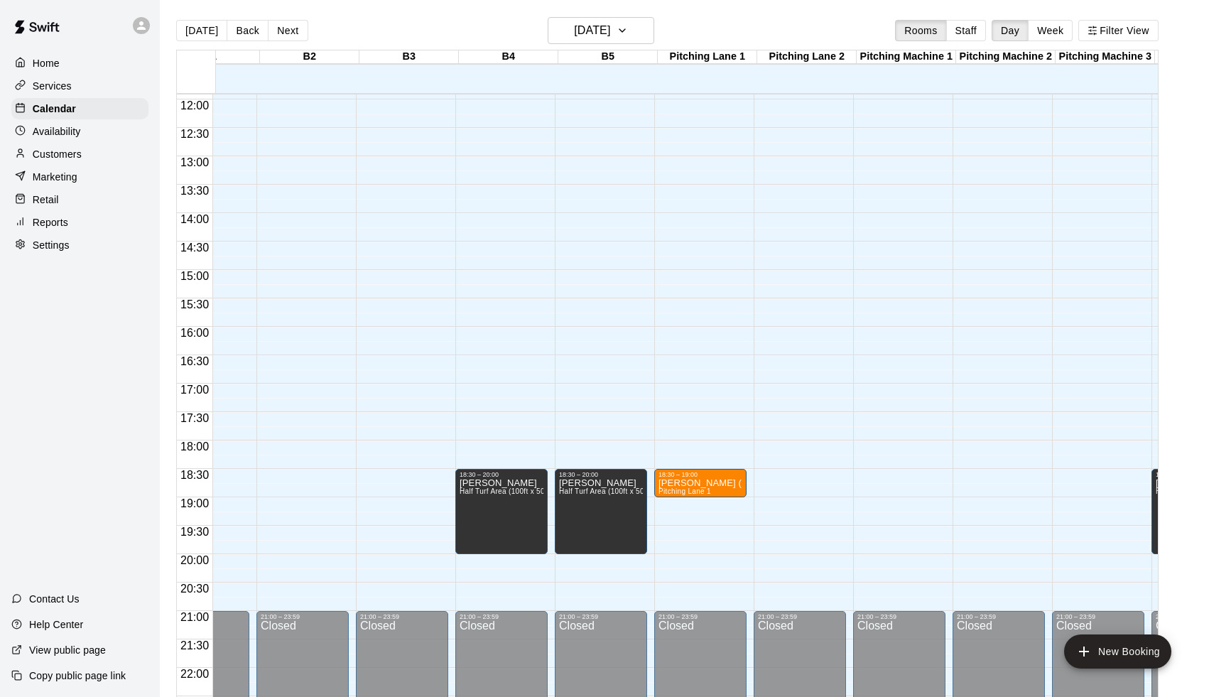
click at [714, 502] on div "00:00 – 10:00 Closed 18:30 – 19:00 Andy Dietz (Pitching) Pitching Lane 1 21:00 …" at bounding box center [700, 99] width 92 height 1364
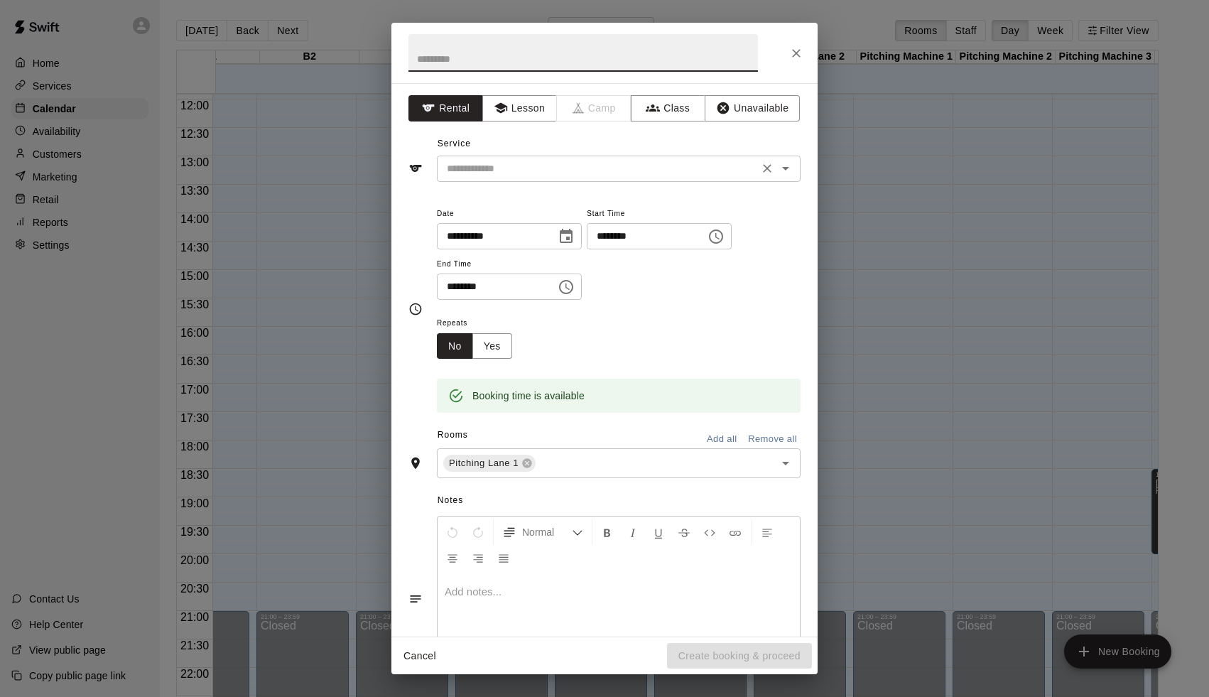
click at [543, 173] on input "text" at bounding box center [597, 169] width 313 height 18
click at [524, 114] on button "Lesson" at bounding box center [519, 108] width 75 height 26
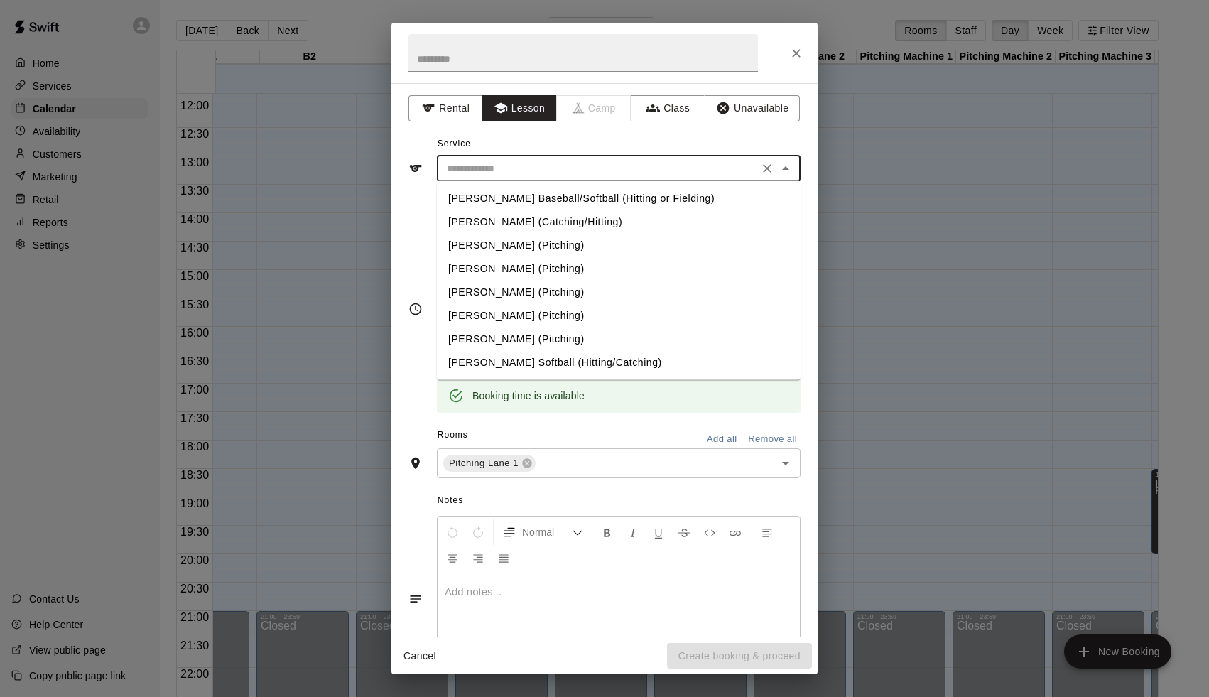
click at [511, 166] on input "text" at bounding box center [597, 169] width 313 height 18
click at [495, 272] on li "Andy Dietz (Pitching)" at bounding box center [619, 268] width 364 height 23
type input "**********"
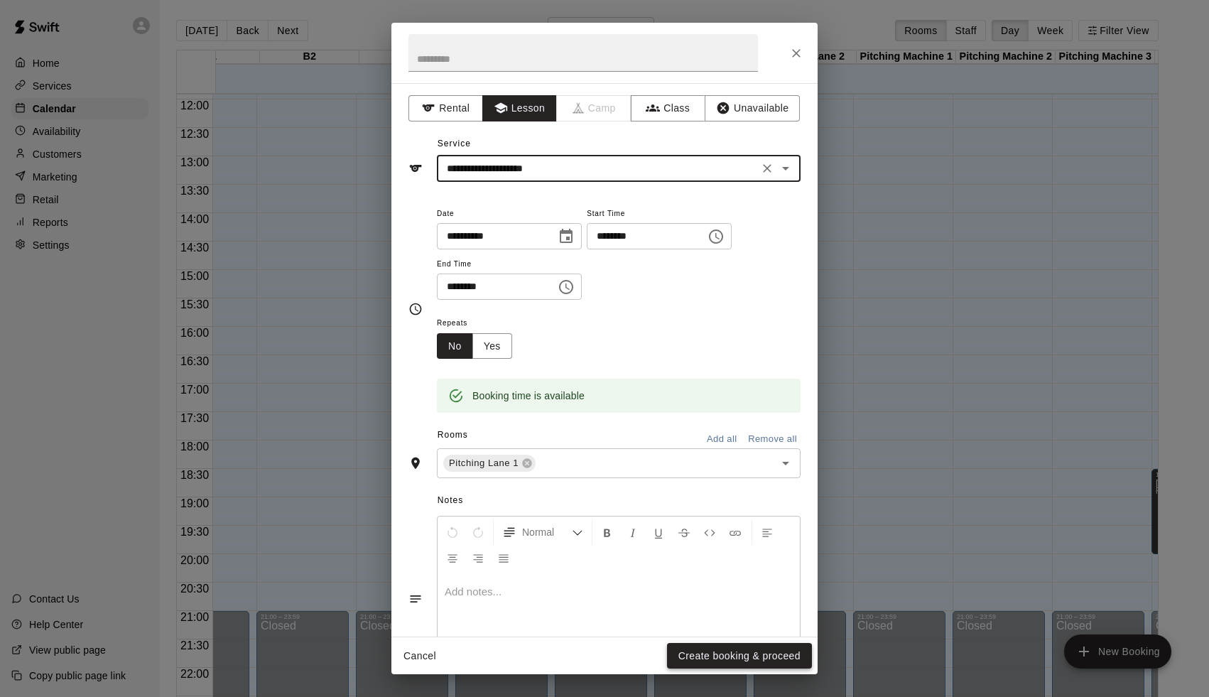
click at [732, 661] on button "Create booking & proceed" at bounding box center [739, 656] width 145 height 26
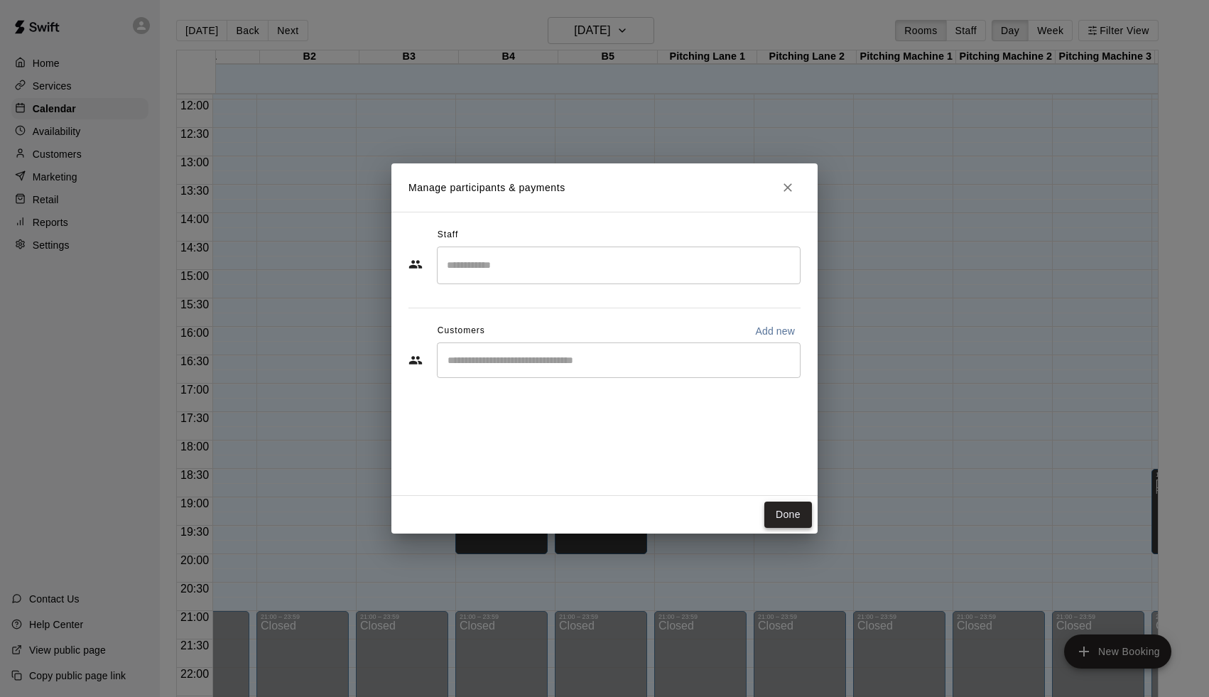
click at [770, 513] on button "Done" at bounding box center [789, 515] width 48 height 26
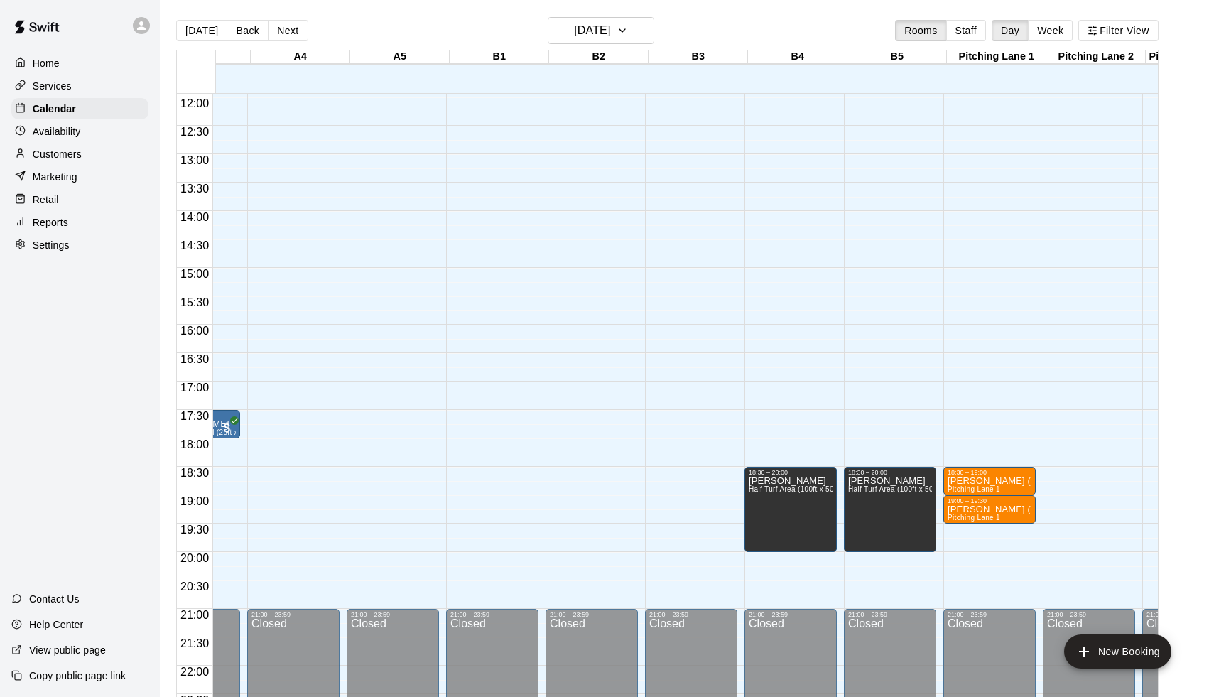
scroll to position [0, 363]
click at [387, 557] on div "00:00 – 10:00 Closed 21:00 – 23:59 Closed" at bounding box center [393, 97] width 92 height 1364
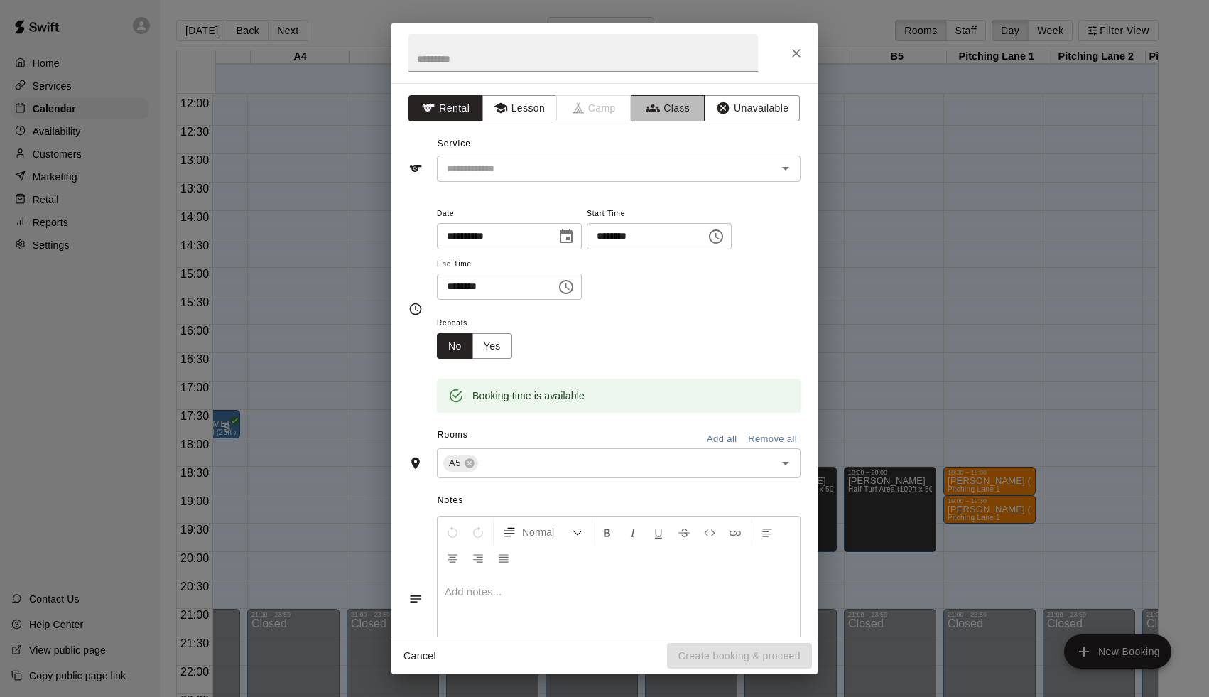
click at [694, 109] on button "Class" at bounding box center [668, 108] width 75 height 26
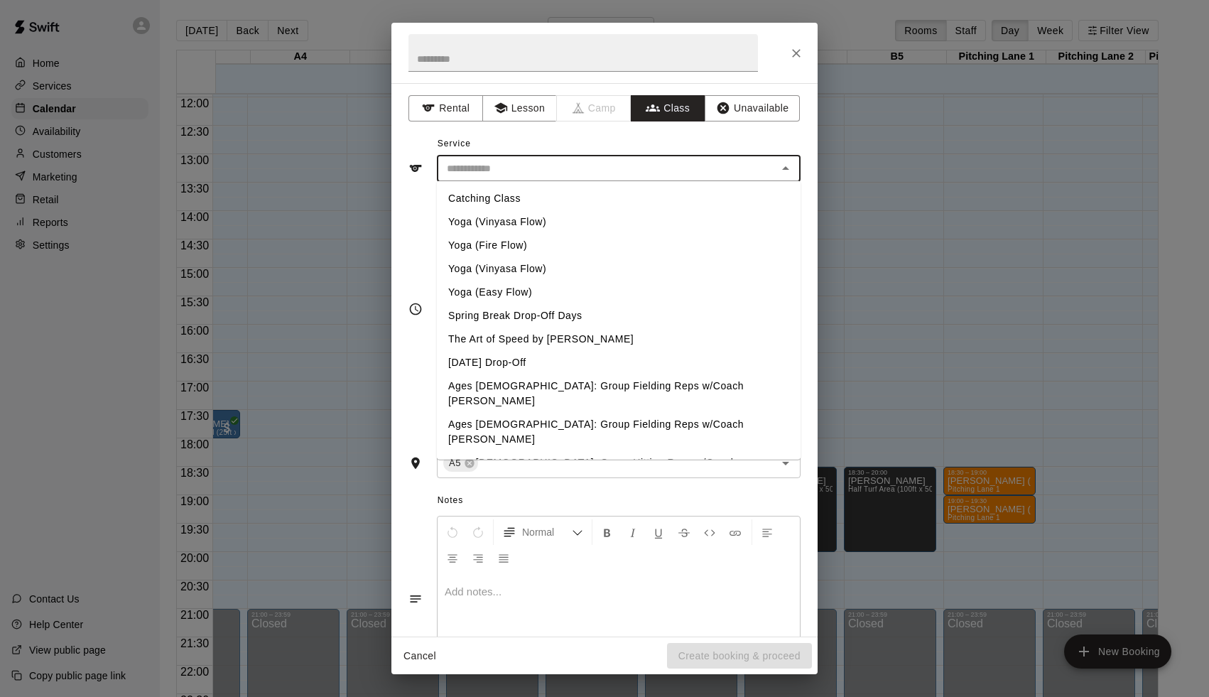
click at [606, 170] on input "text" at bounding box center [607, 169] width 332 height 18
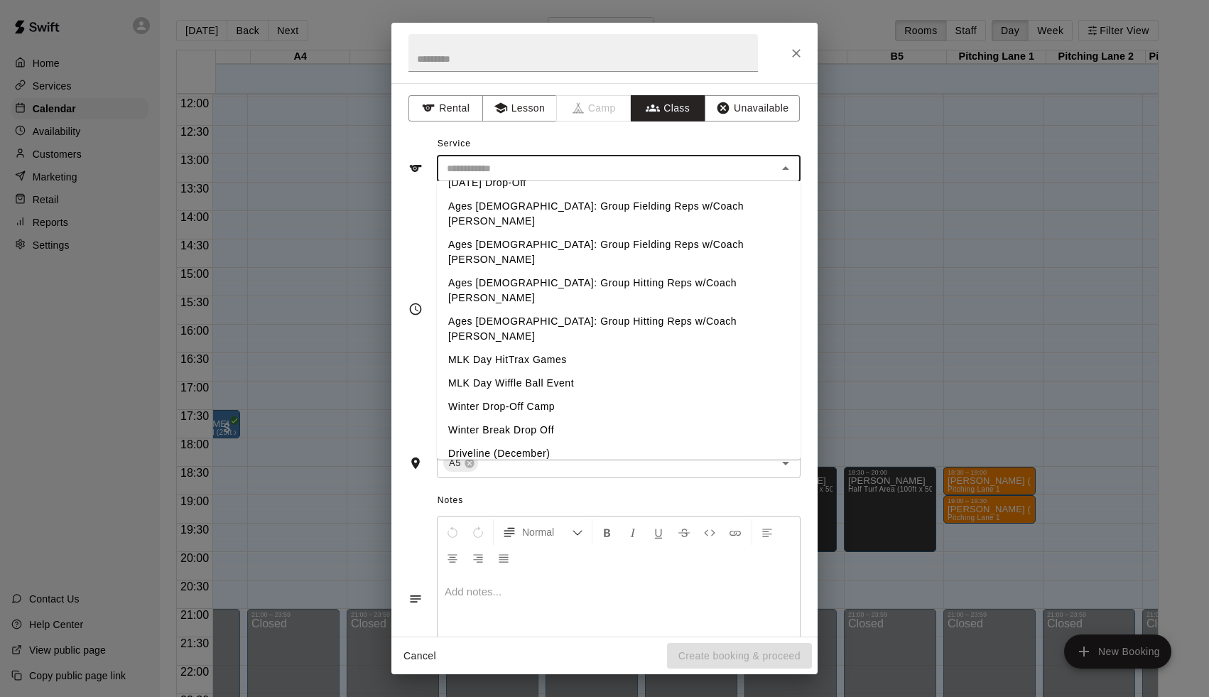
scroll to position [178, 0]
click at [502, 490] on li "Driveline (October)" at bounding box center [619, 501] width 364 height 23
type input "**********"
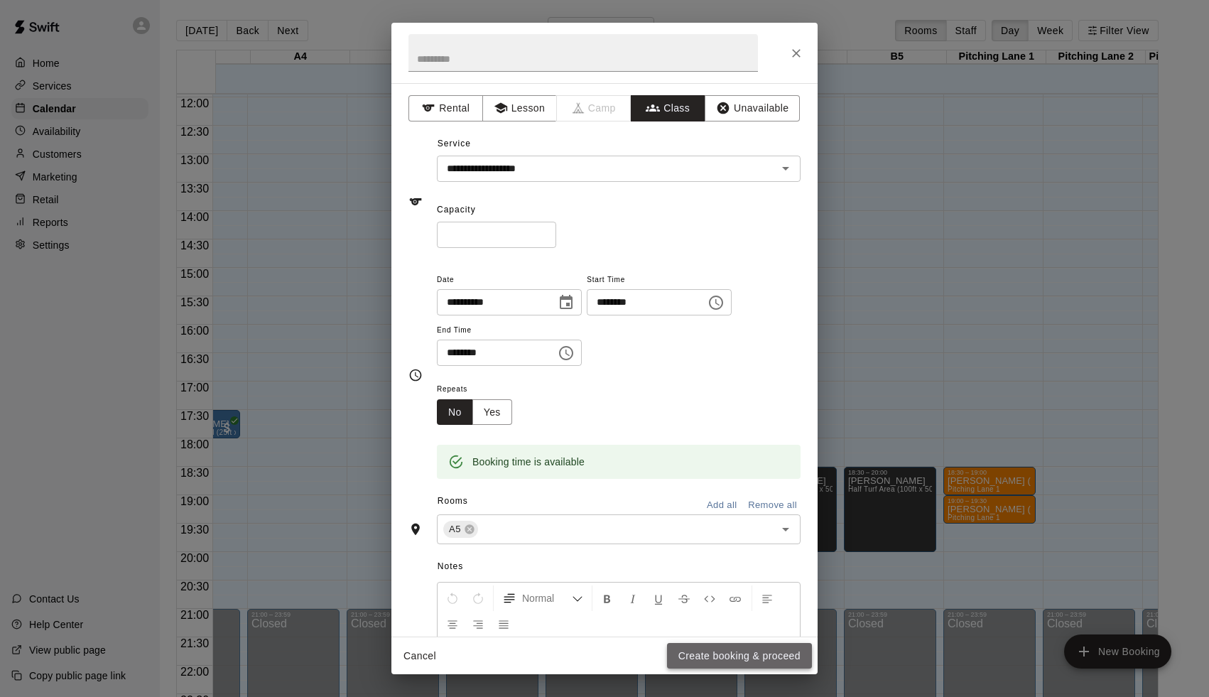
click at [684, 652] on button "Create booking & proceed" at bounding box center [739, 656] width 145 height 26
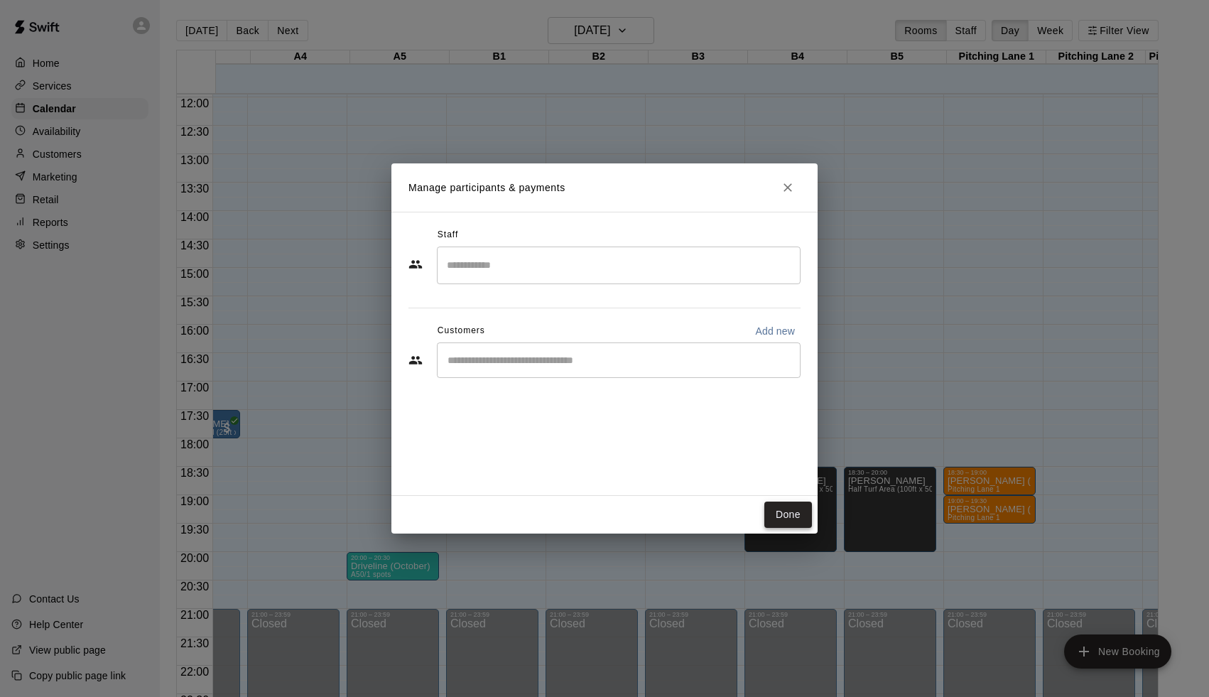
click at [790, 515] on button "Done" at bounding box center [789, 515] width 48 height 26
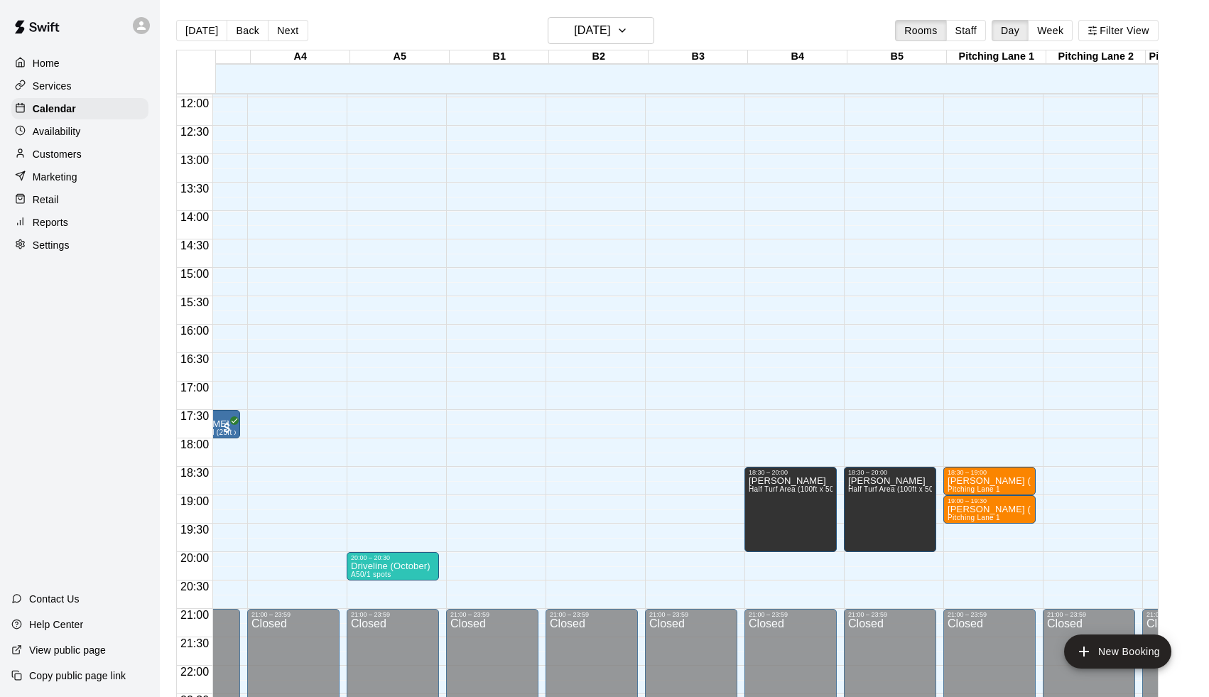
click at [550, 472] on div at bounding box center [604, 348] width 1209 height 697
click at [391, 578] on span "0/1 spots" at bounding box center [375, 575] width 31 height 8
click at [387, 525] on div at bounding box center [604, 348] width 1209 height 697
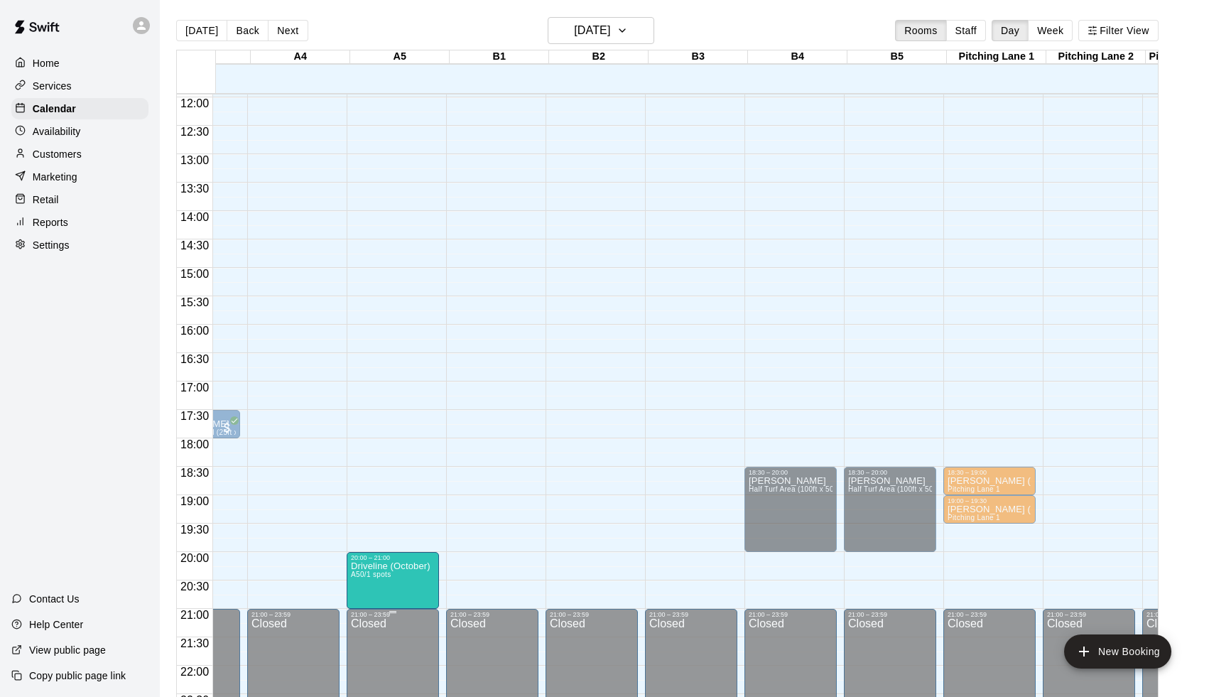
drag, startPoint x: 392, startPoint y: 578, endPoint x: 391, endPoint y: 613, distance: 34.8
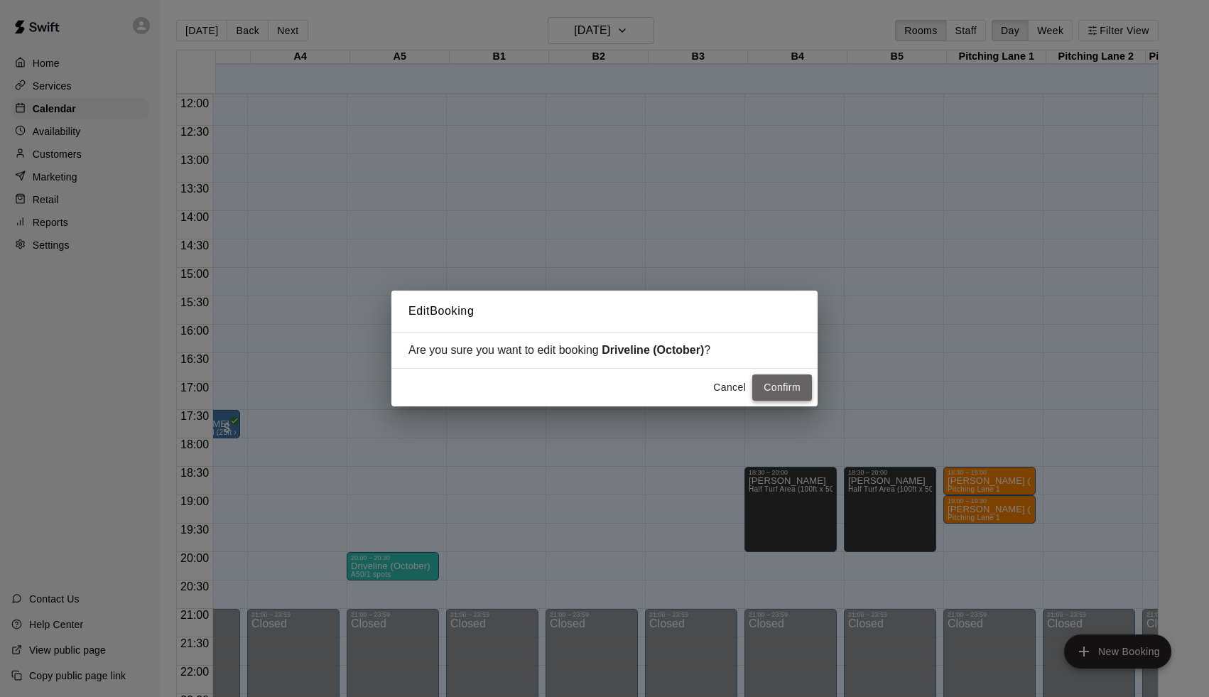
click at [762, 387] on button "Confirm" at bounding box center [782, 387] width 60 height 26
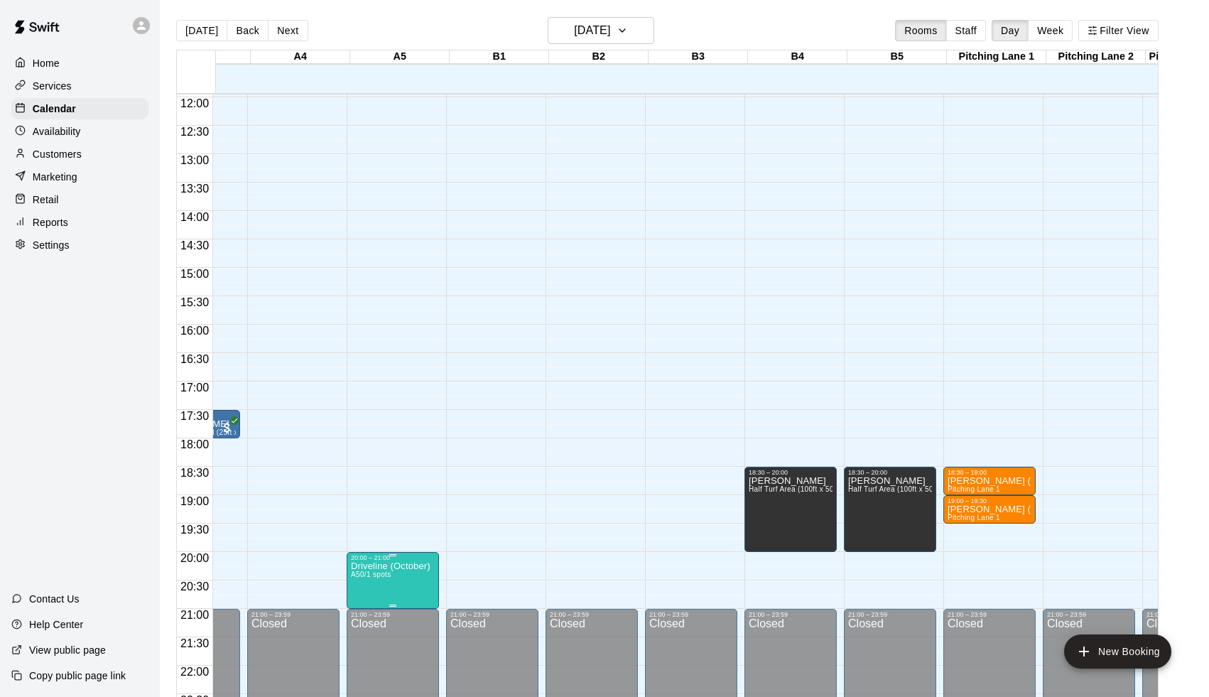
click at [372, 577] on icon "edit" at bounding box center [368, 576] width 17 height 17
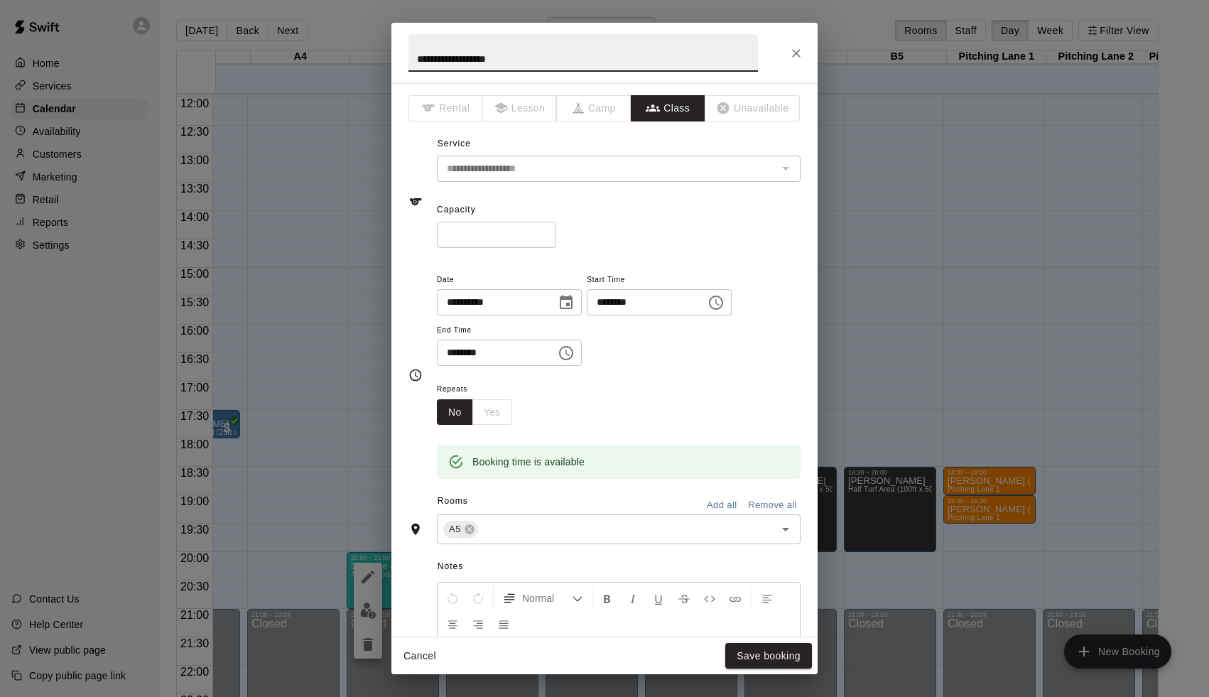
click at [445, 359] on input "********" at bounding box center [491, 353] width 109 height 26
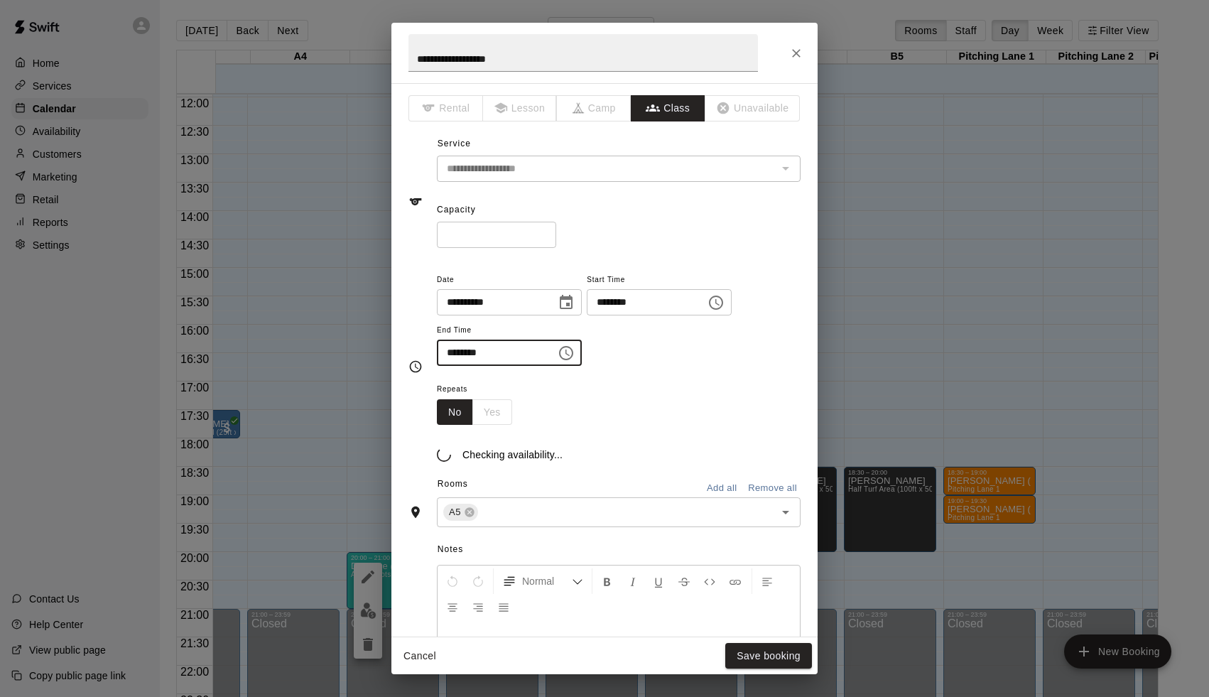
type input "********"
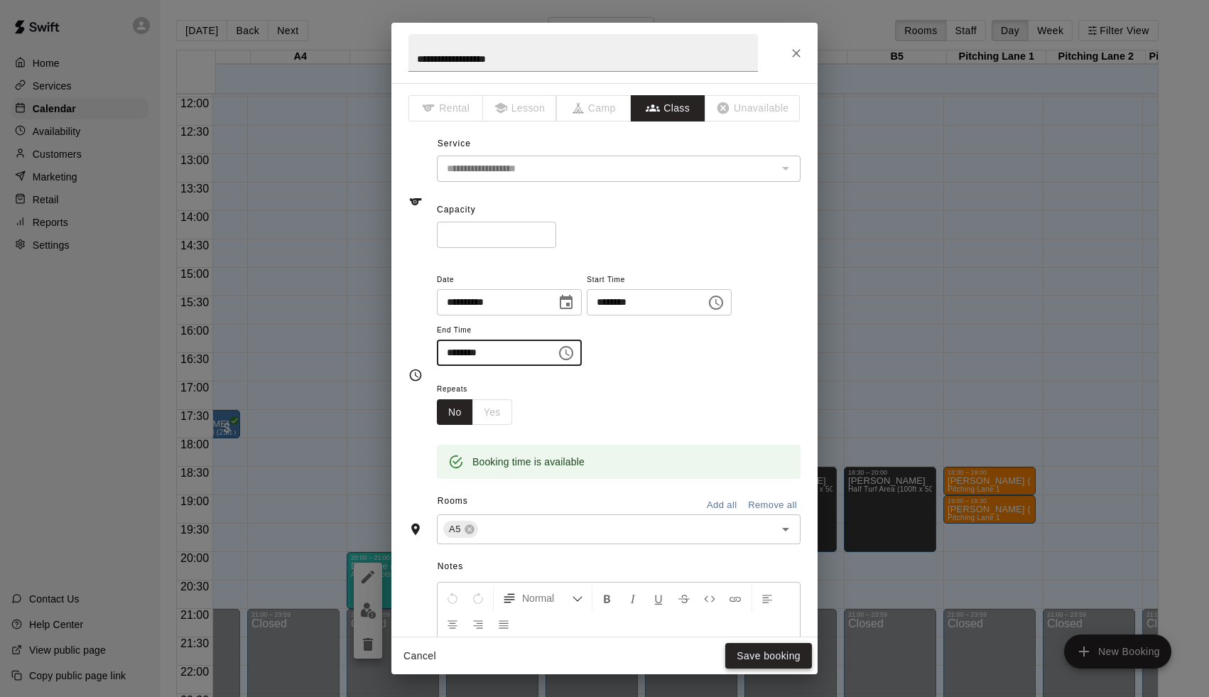
click at [766, 659] on button "Save booking" at bounding box center [768, 656] width 87 height 26
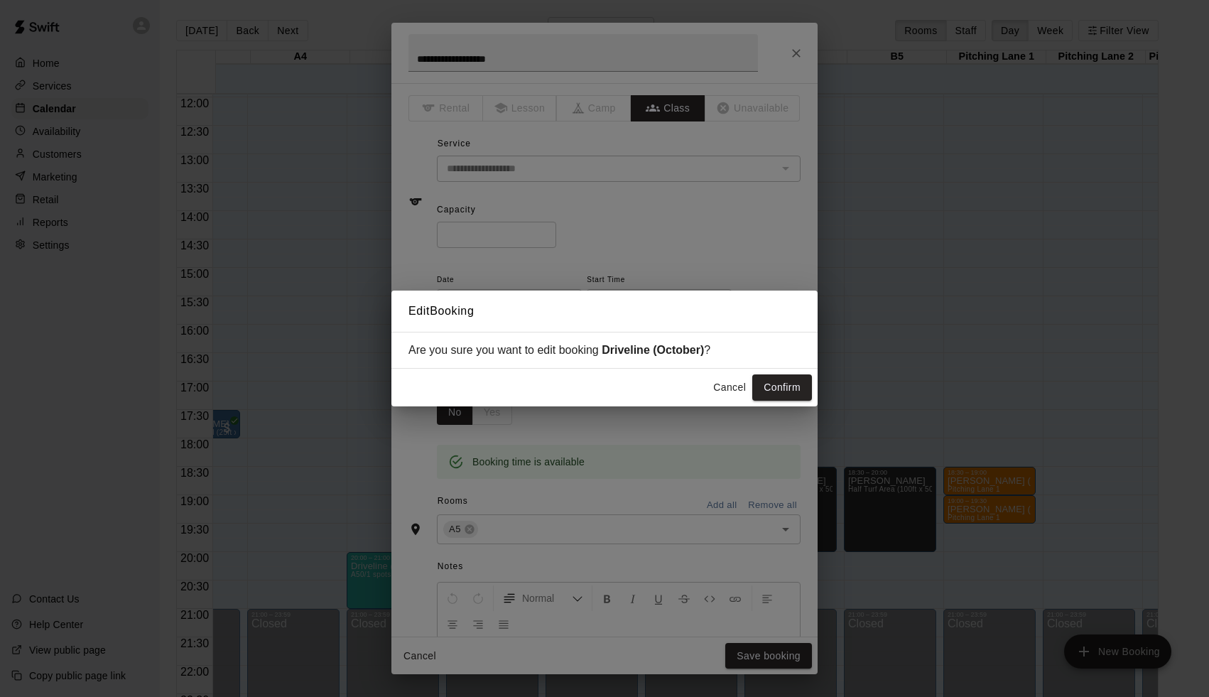
click at [784, 369] on div "Cancel Confirm" at bounding box center [604, 388] width 426 height 38
click at [784, 384] on button "Confirm" at bounding box center [782, 387] width 60 height 26
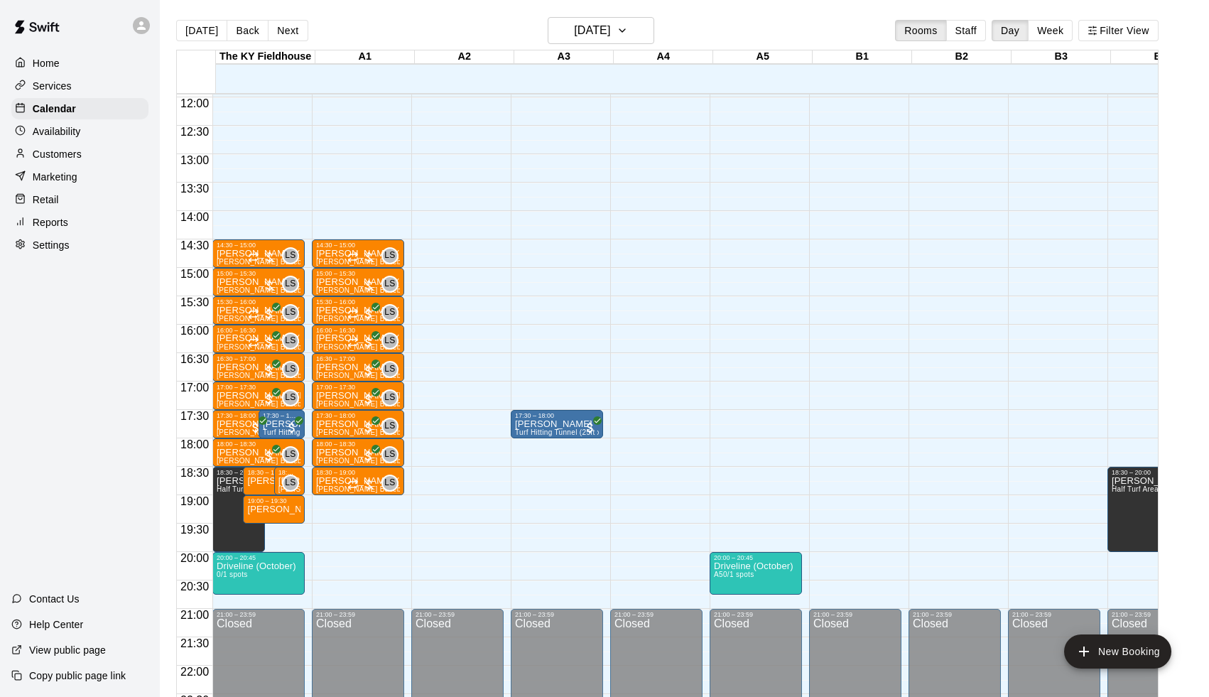
scroll to position [679, 0]
click at [872, 1] on main "Today Back Next Tuesday Aug 12 Rooms Staff Day Week Filter View The KY Fieldhou…" at bounding box center [684, 360] width 1049 height 720
